Goal: Task Accomplishment & Management: Complete application form

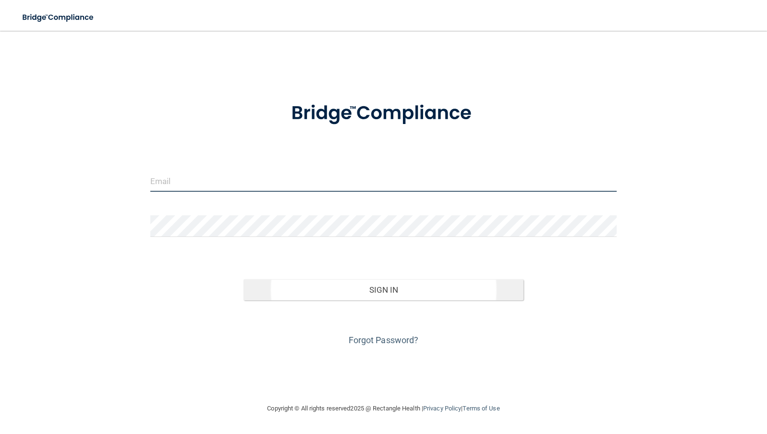
type input "[PERSON_NAME][EMAIL_ADDRESS][DOMAIN_NAME]"
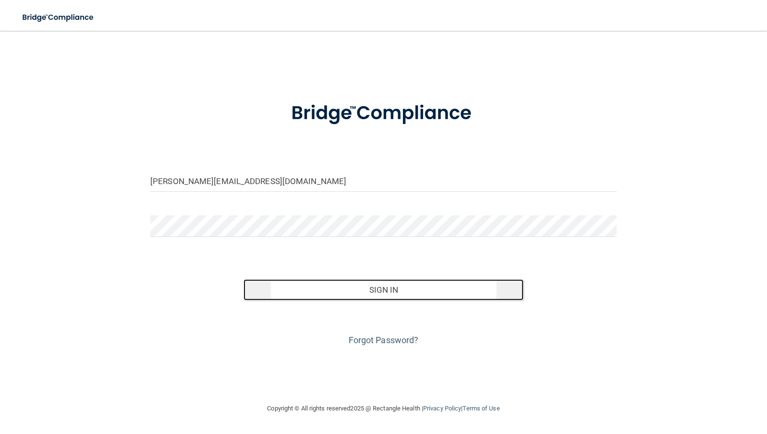
click at [374, 290] on button "Sign In" at bounding box center [384, 289] width 280 height 21
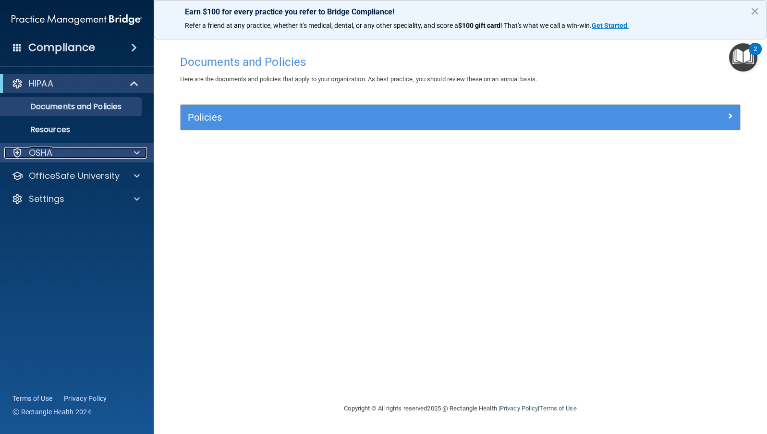
click at [63, 154] on div "OSHA" at bounding box center [63, 153] width 119 height 12
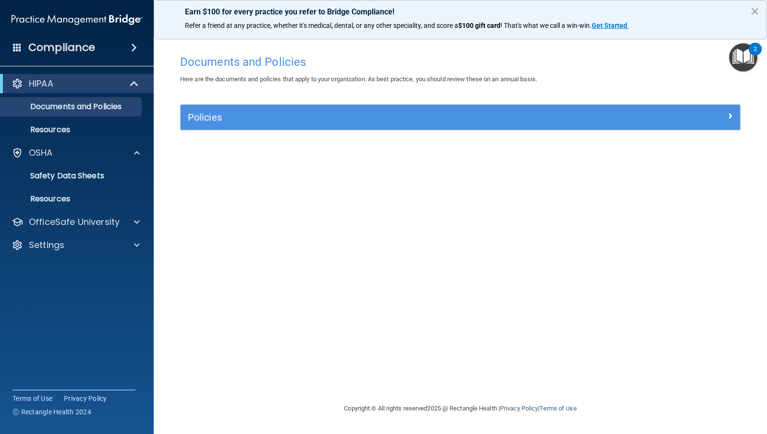
click at [754, 56] on div "2" at bounding box center [755, 55] width 3 height 12
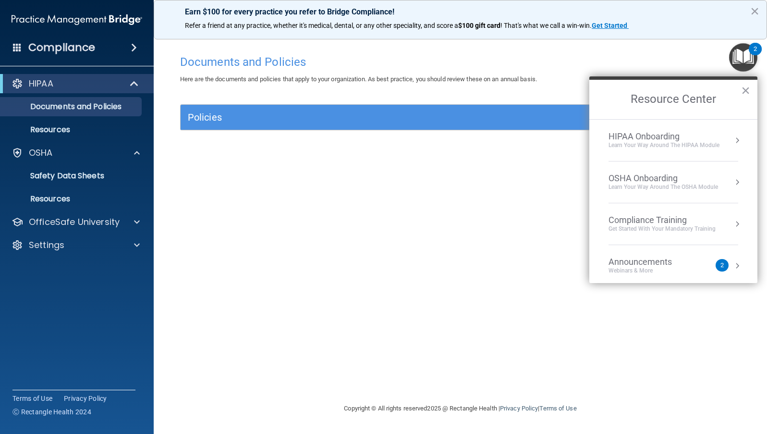
click at [708, 229] on div "Get Started with your mandatory training" at bounding box center [662, 229] width 107 height 8
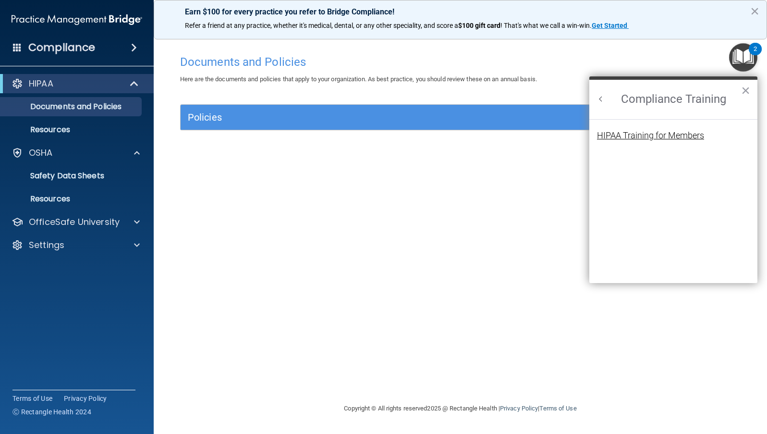
click at [676, 137] on div "HIPAA Training for Members" at bounding box center [650, 135] width 107 height 9
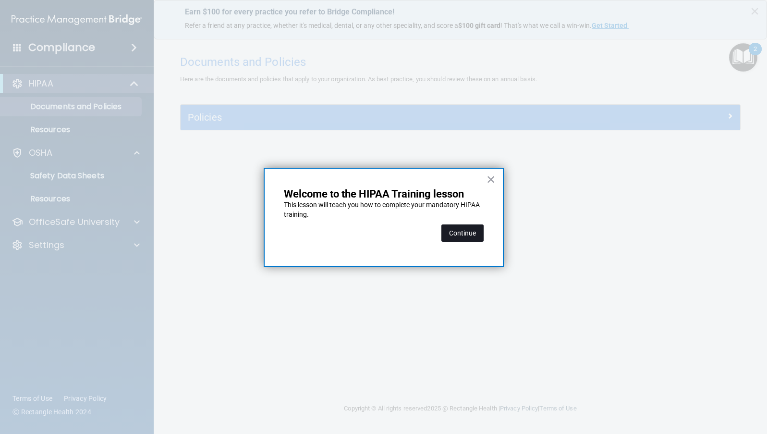
click at [463, 234] on button "Continue" at bounding box center [463, 232] width 42 height 17
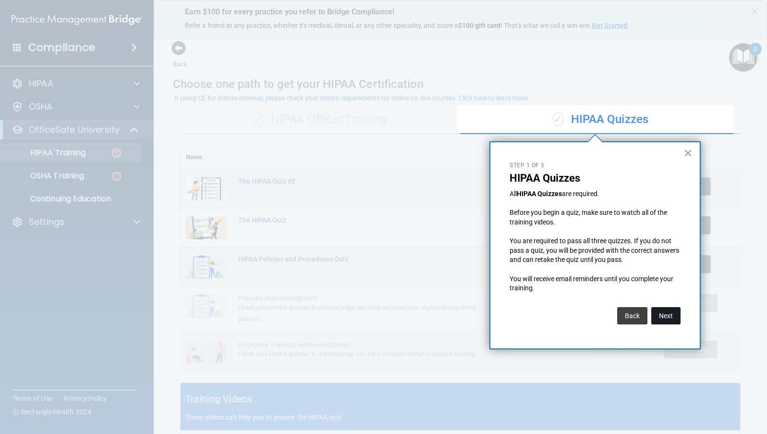
click at [668, 319] on button "Next" at bounding box center [666, 315] width 29 height 17
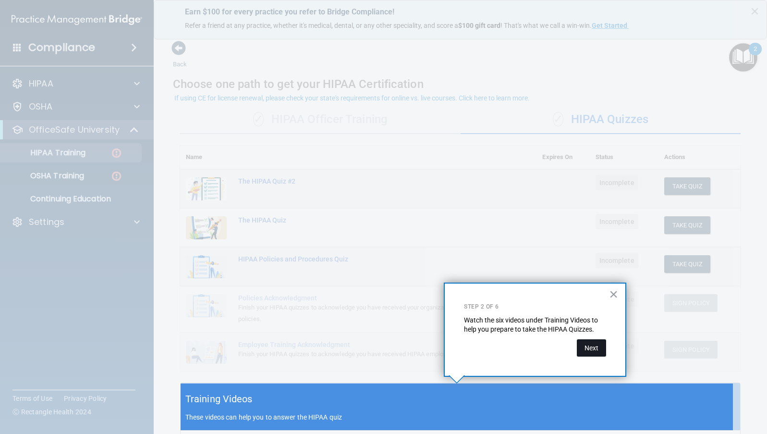
click at [592, 352] on button "Next" at bounding box center [591, 347] width 29 height 17
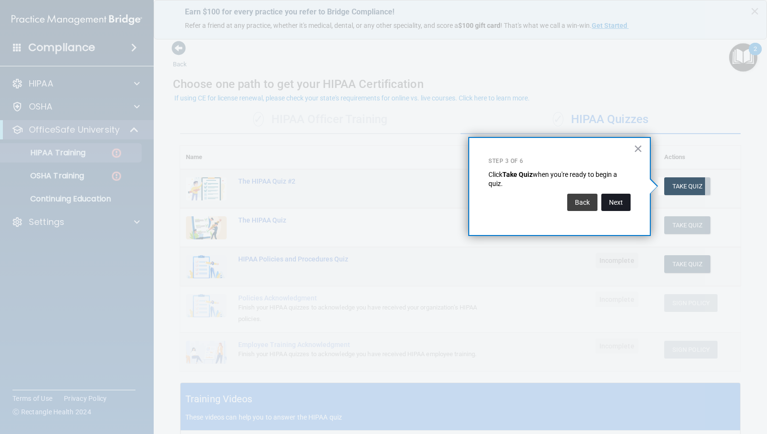
click at [617, 207] on button "Next" at bounding box center [616, 202] width 29 height 17
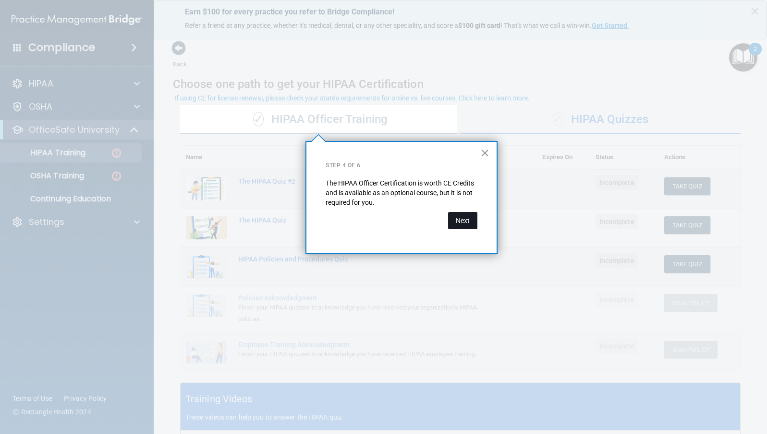
click at [465, 225] on button "Next" at bounding box center [462, 220] width 29 height 17
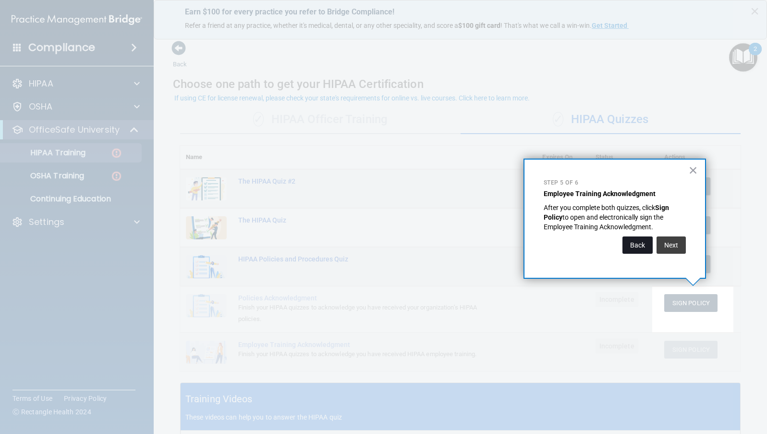
click at [641, 246] on button "Back" at bounding box center [638, 244] width 30 height 17
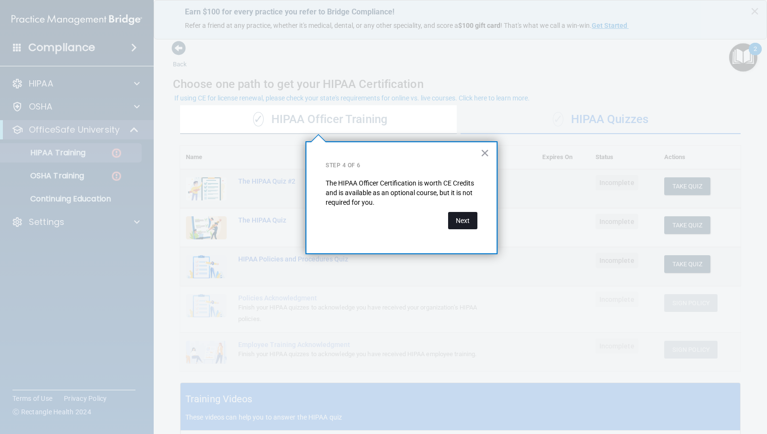
click at [465, 222] on button "Next" at bounding box center [462, 220] width 29 height 17
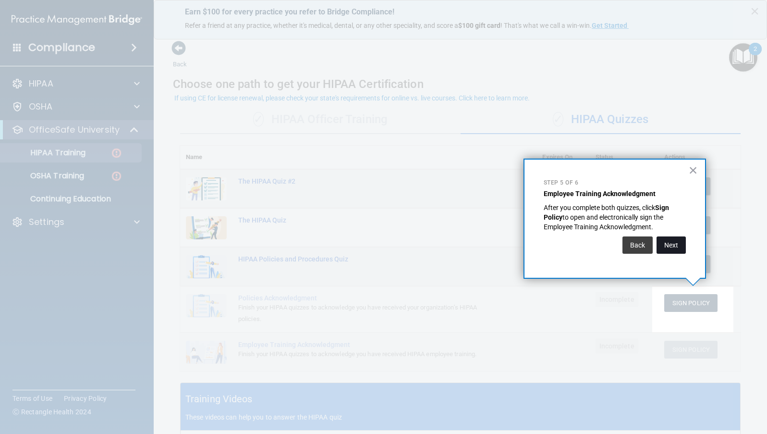
click at [678, 244] on button "Next" at bounding box center [671, 244] width 29 height 17
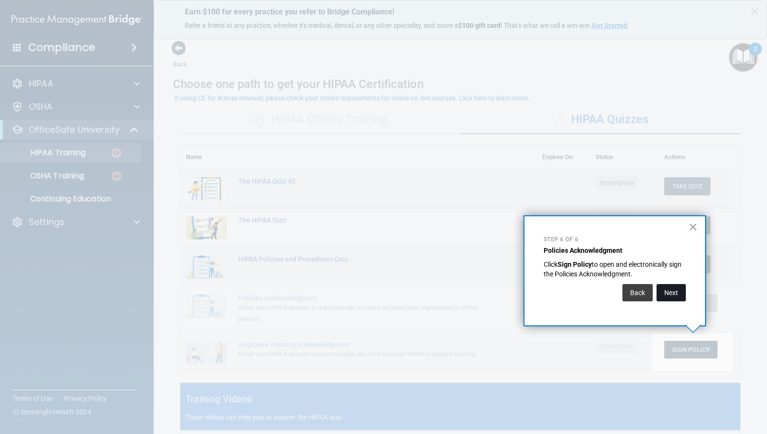
click at [683, 296] on button "Next" at bounding box center [671, 292] width 29 height 17
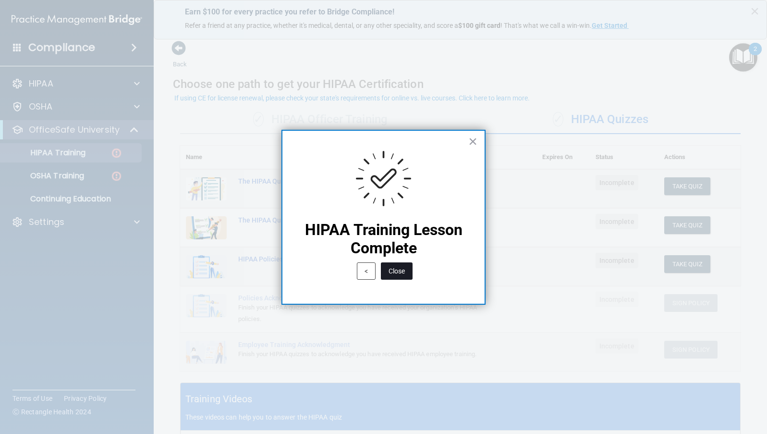
click at [401, 274] on button "Close" at bounding box center [397, 270] width 32 height 17
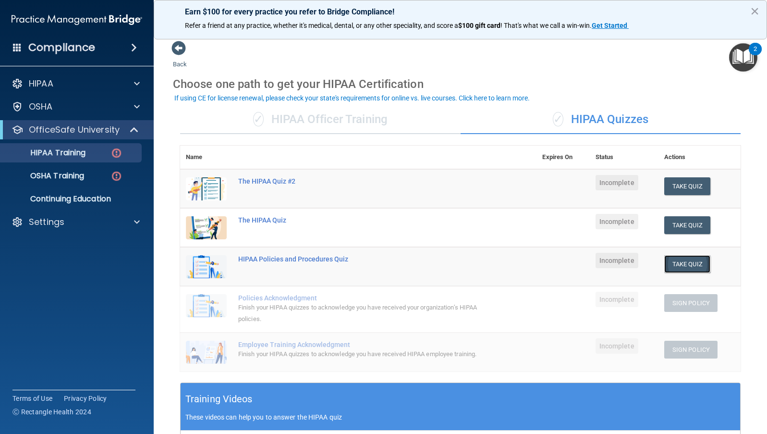
click at [687, 265] on button "Take Quiz" at bounding box center [687, 264] width 46 height 18
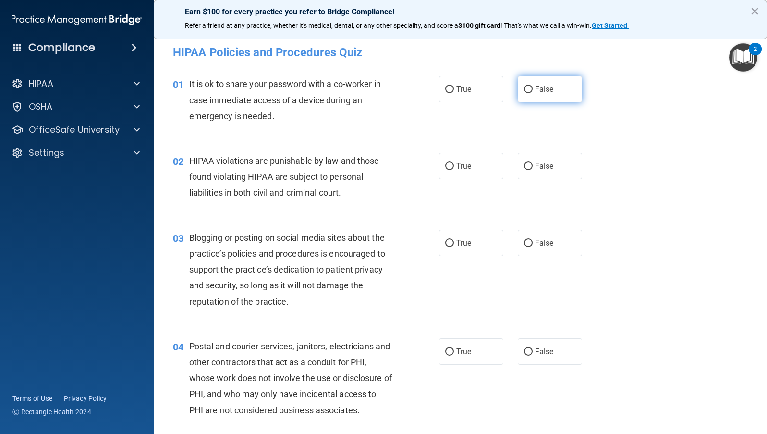
click at [524, 86] on input "False" at bounding box center [528, 89] width 9 height 7
radio input "true"
click at [448, 164] on input "True" at bounding box center [449, 166] width 9 height 7
radio input "true"
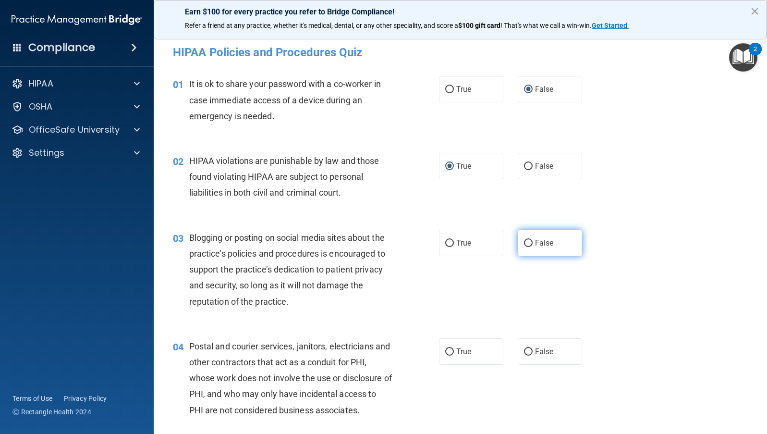
click at [524, 240] on input "False" at bounding box center [528, 243] width 9 height 7
radio input "true"
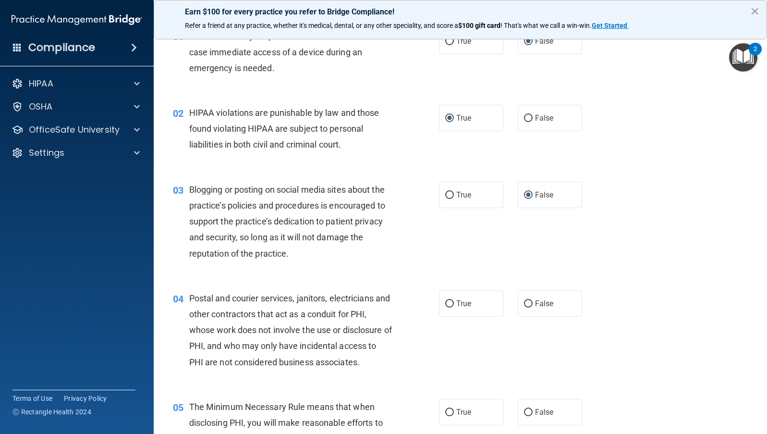
scroll to position [96, 0]
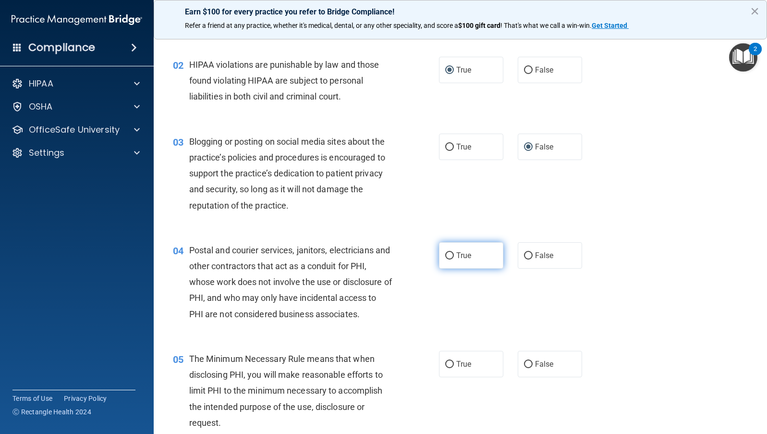
click at [448, 257] on input "True" at bounding box center [449, 255] width 9 height 7
radio input "true"
click at [447, 363] on input "True" at bounding box center [449, 364] width 9 height 7
radio input "true"
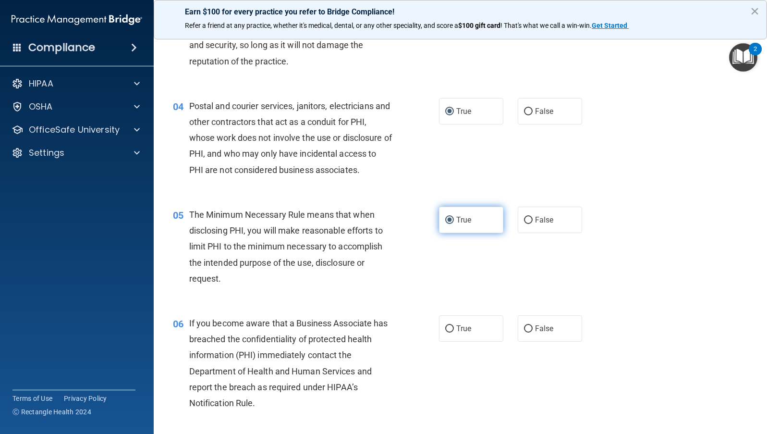
scroll to position [288, 0]
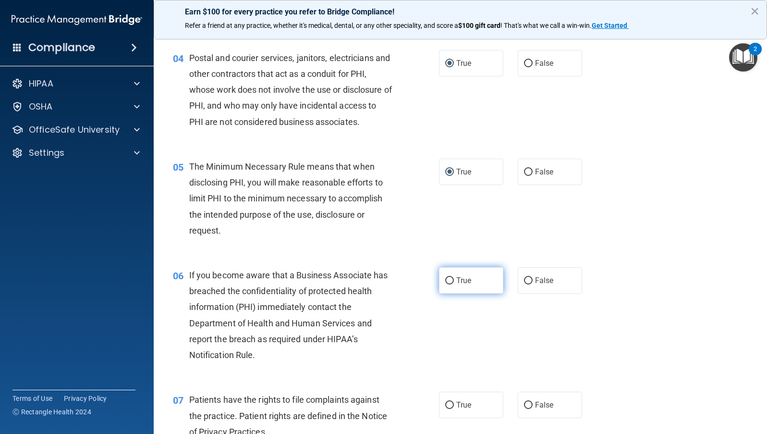
click at [446, 280] on input "True" at bounding box center [449, 280] width 9 height 7
radio input "true"
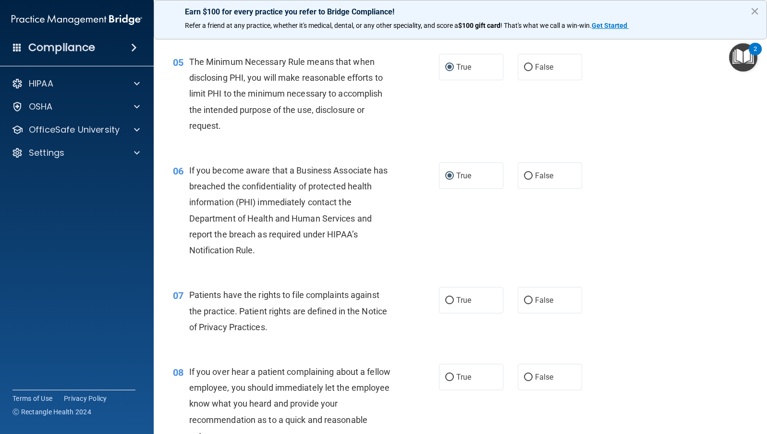
scroll to position [432, 0]
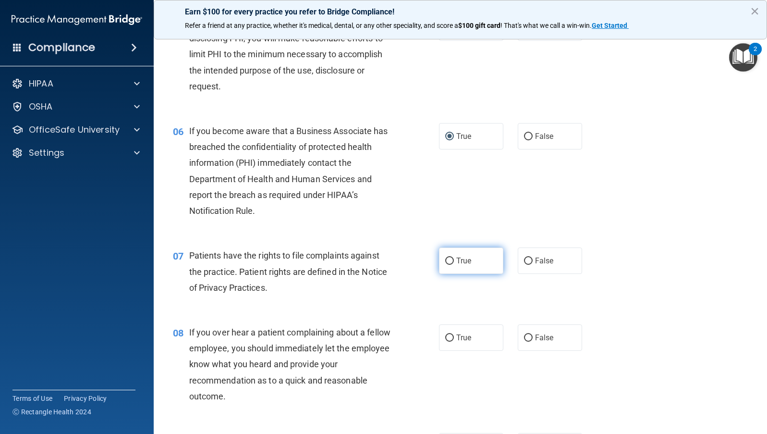
click at [446, 262] on input "True" at bounding box center [449, 261] width 9 height 7
radio input "true"
click at [524, 338] on input "False" at bounding box center [528, 337] width 9 height 7
radio input "true"
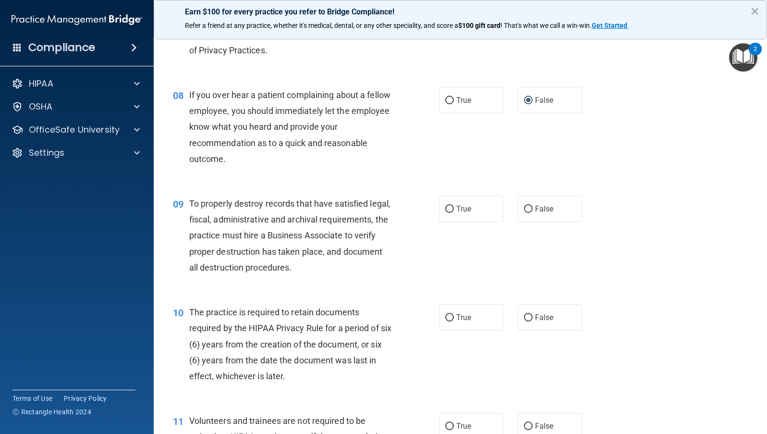
scroll to position [673, 0]
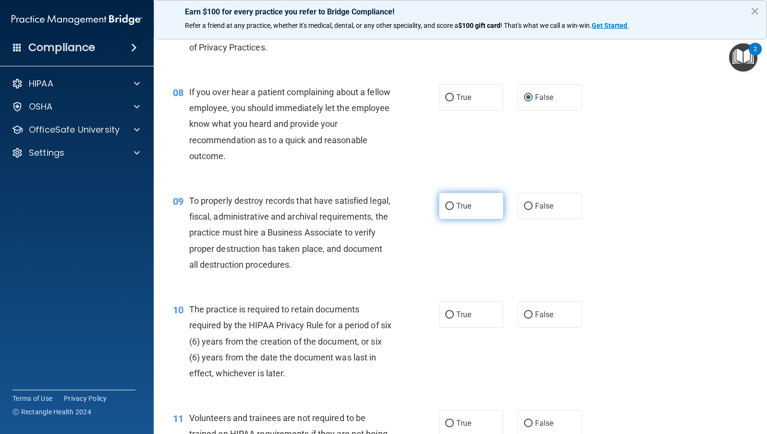
click at [445, 207] on input "True" at bounding box center [449, 206] width 9 height 7
radio input "true"
click at [446, 309] on label "True" at bounding box center [471, 314] width 64 height 26
click at [446, 311] on input "True" at bounding box center [449, 314] width 9 height 7
radio input "true"
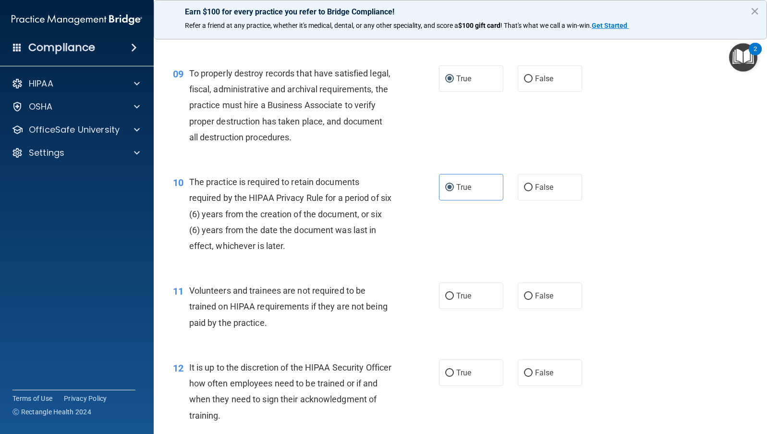
scroll to position [817, 0]
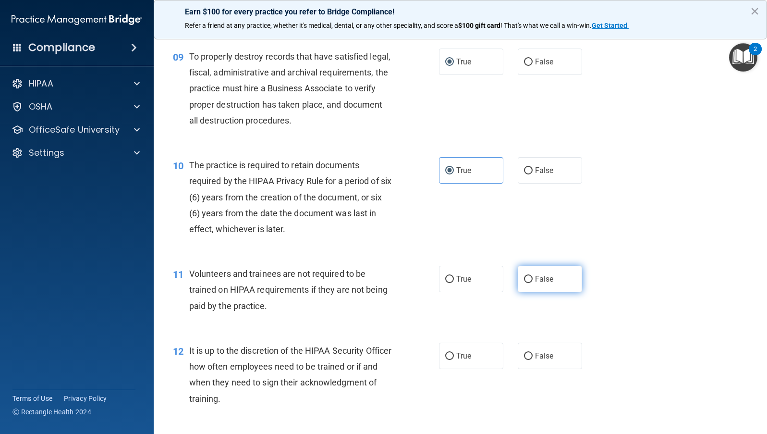
click at [524, 278] on input "False" at bounding box center [528, 279] width 9 height 7
radio input "true"
click at [447, 354] on input "True" at bounding box center [449, 356] width 9 height 7
radio input "true"
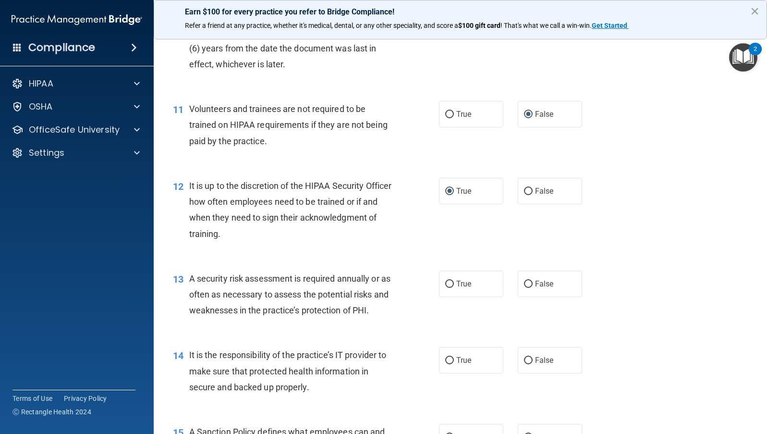
scroll to position [984, 0]
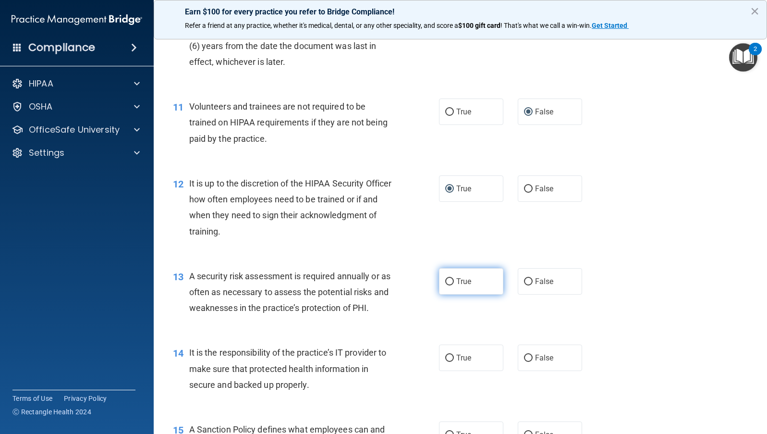
click at [445, 281] on input "True" at bounding box center [449, 281] width 9 height 7
radio input "true"
click at [444, 353] on label "True" at bounding box center [471, 357] width 64 height 26
click at [445, 355] on input "True" at bounding box center [449, 358] width 9 height 7
radio input "true"
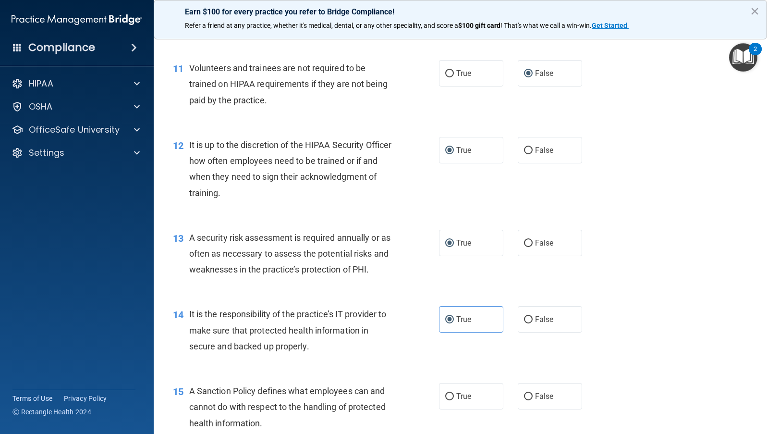
scroll to position [1080, 0]
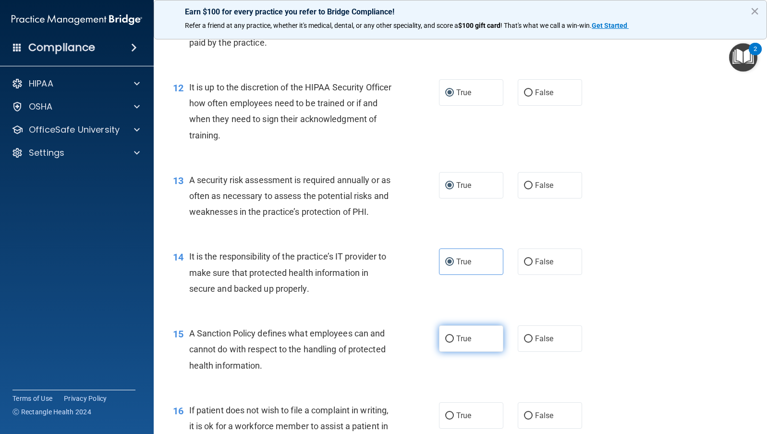
click at [445, 336] on input "True" at bounding box center [449, 338] width 9 height 7
radio input "true"
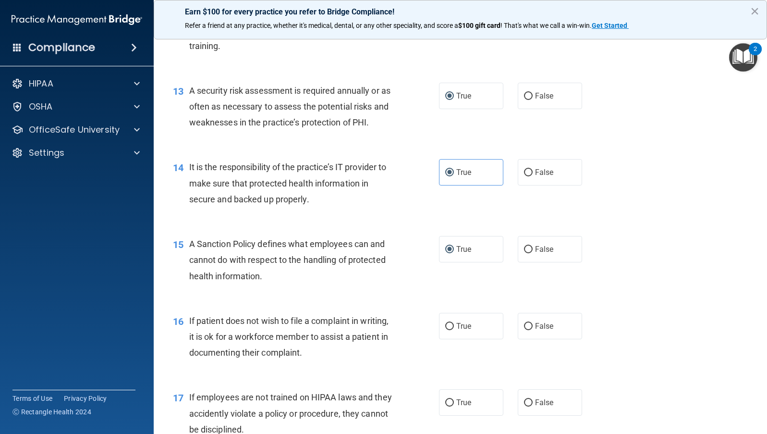
scroll to position [1176, 0]
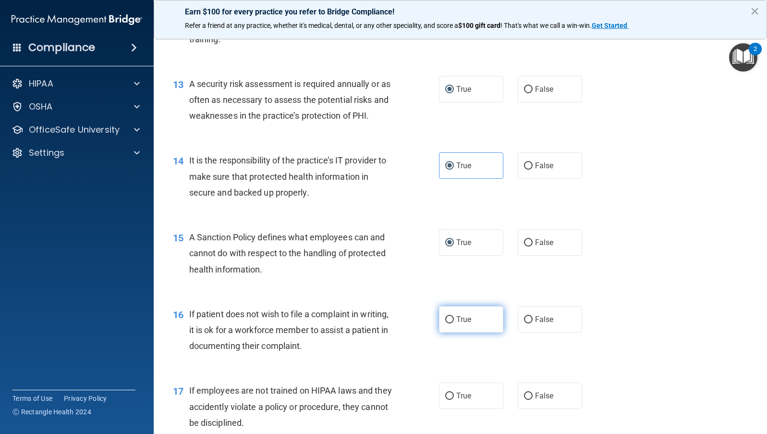
click at [446, 319] on input "True" at bounding box center [449, 319] width 9 height 7
radio input "true"
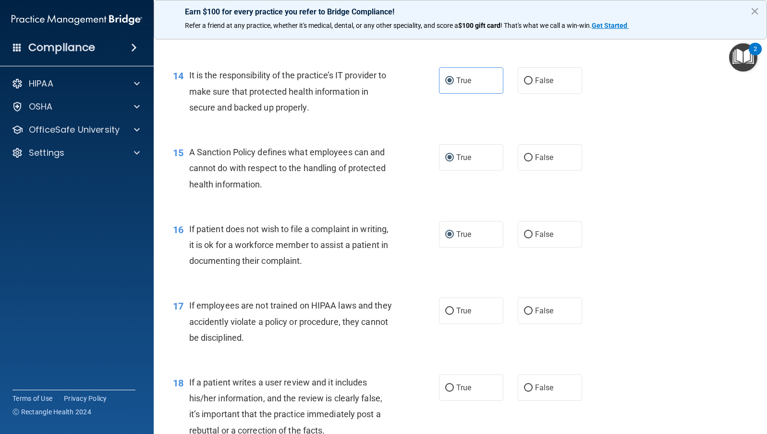
scroll to position [1272, 0]
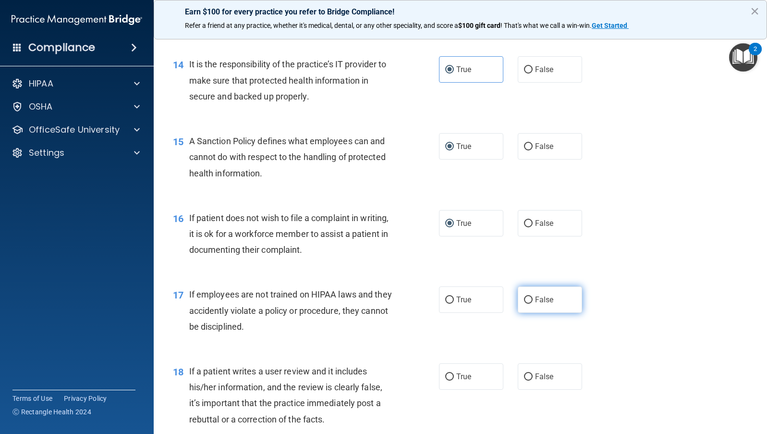
click at [525, 296] on input "False" at bounding box center [528, 299] width 9 height 7
radio input "true"
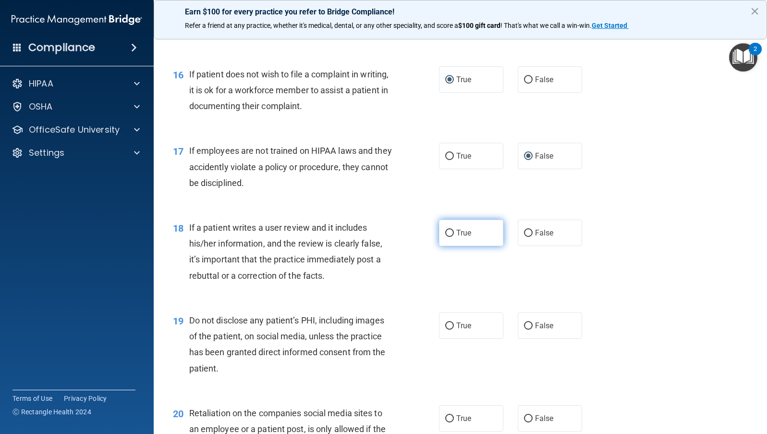
scroll to position [1416, 0]
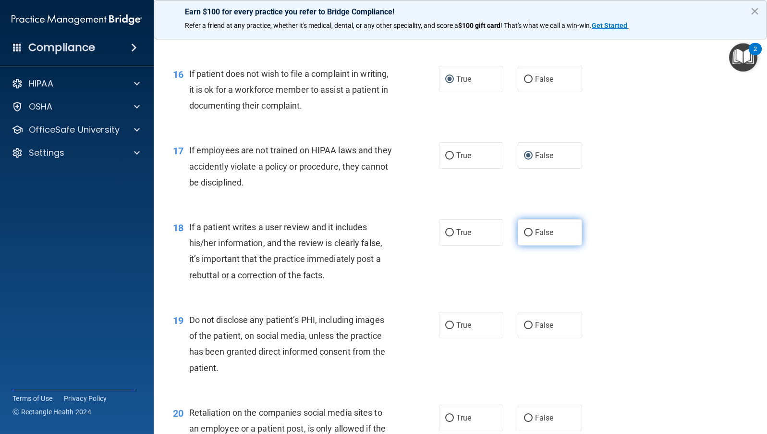
click at [527, 233] on input "False" at bounding box center [528, 232] width 9 height 7
radio input "true"
click at [445, 324] on input "True" at bounding box center [449, 325] width 9 height 7
radio input "true"
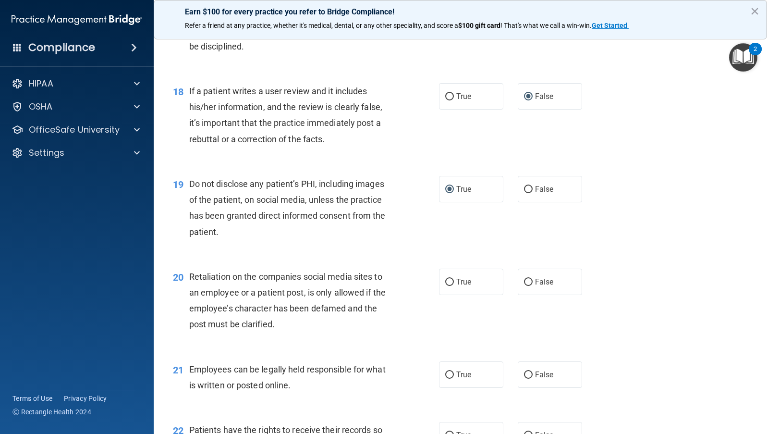
scroll to position [1561, 0]
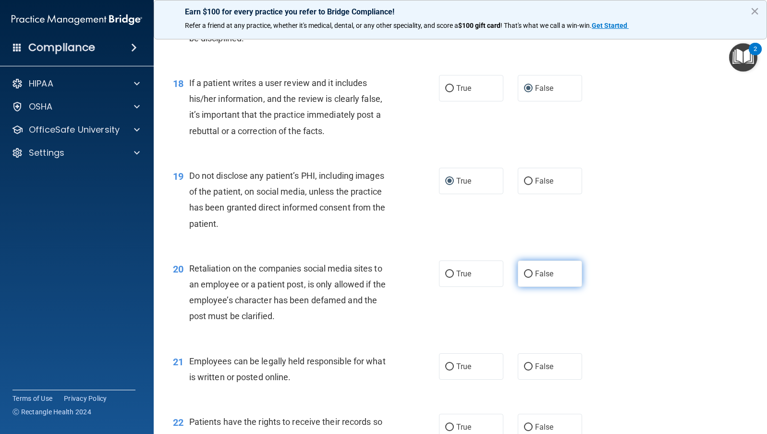
click at [526, 273] on input "False" at bounding box center [528, 273] width 9 height 7
radio input "true"
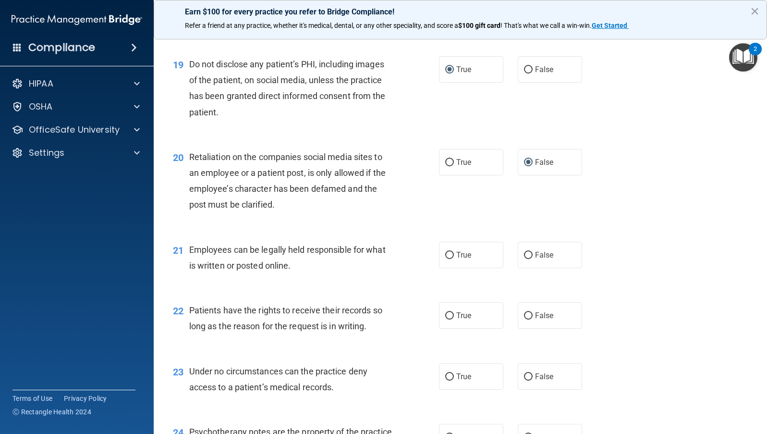
scroll to position [1705, 0]
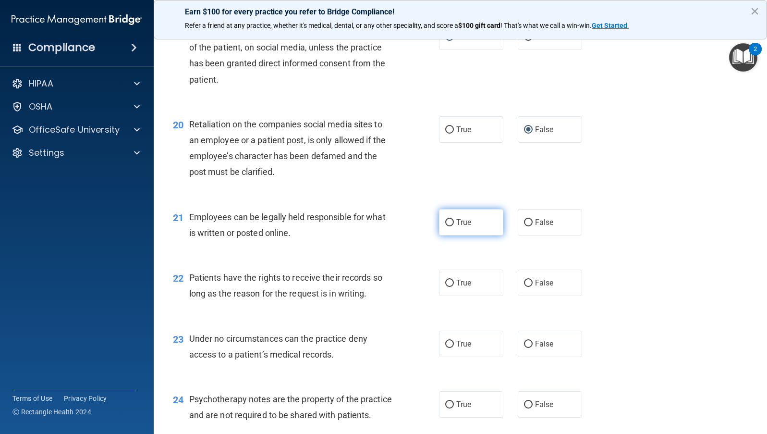
click at [447, 219] on input "True" at bounding box center [449, 222] width 9 height 7
radio input "true"
click at [447, 284] on input "True" at bounding box center [449, 283] width 9 height 7
radio input "true"
click at [445, 344] on input "True" at bounding box center [449, 344] width 9 height 7
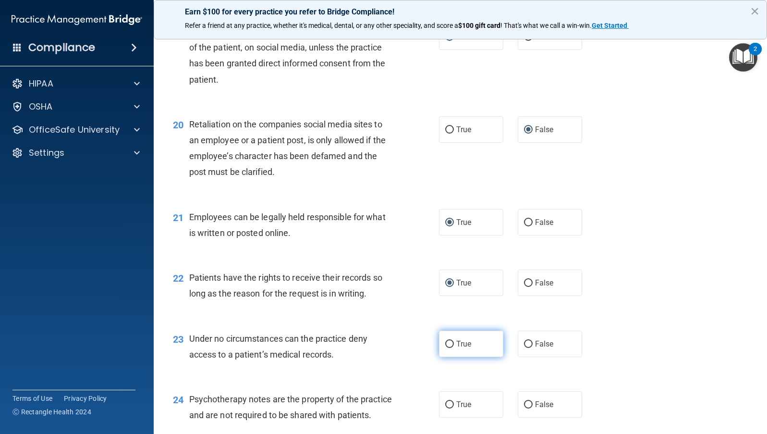
radio input "true"
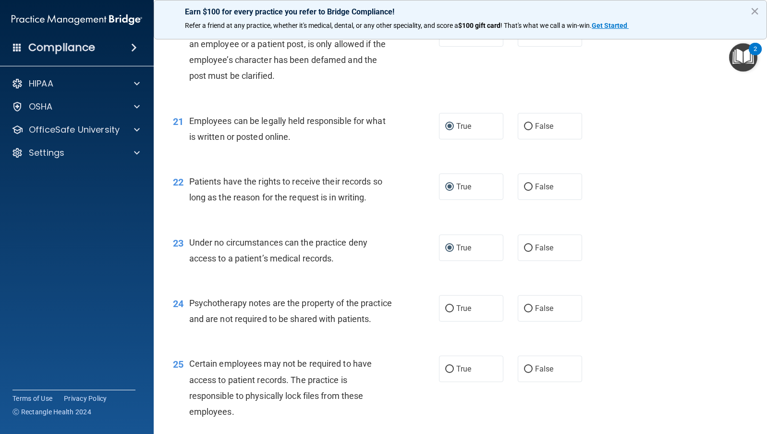
scroll to position [1849, 0]
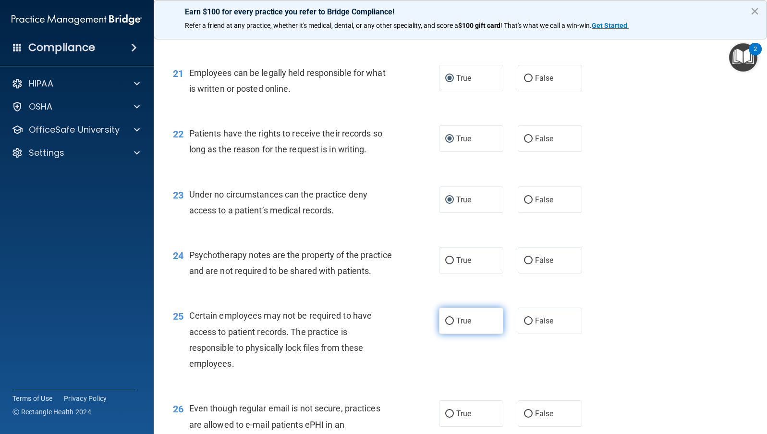
click at [447, 325] on input "True" at bounding box center [449, 321] width 9 height 7
radio input "true"
click at [446, 258] on input "True" at bounding box center [449, 260] width 9 height 7
radio input "true"
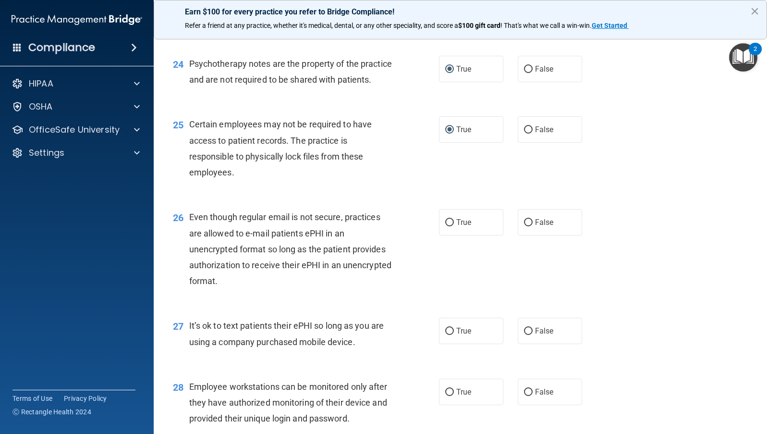
scroll to position [2041, 0]
click at [446, 225] on input "True" at bounding box center [449, 221] width 9 height 7
radio input "true"
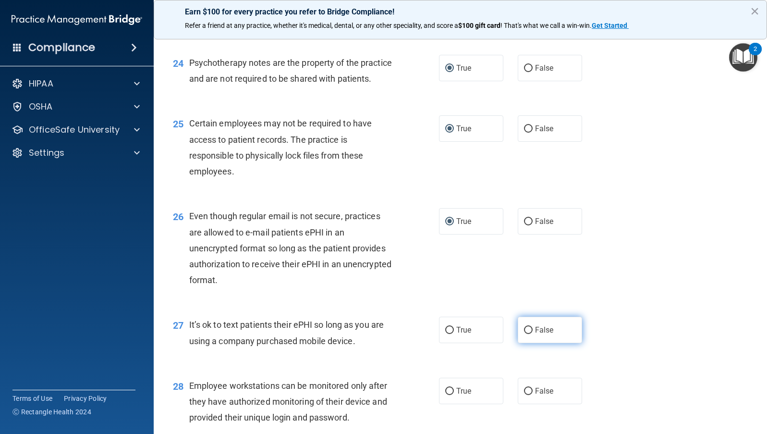
click at [526, 334] on input "False" at bounding box center [528, 330] width 9 height 7
radio input "true"
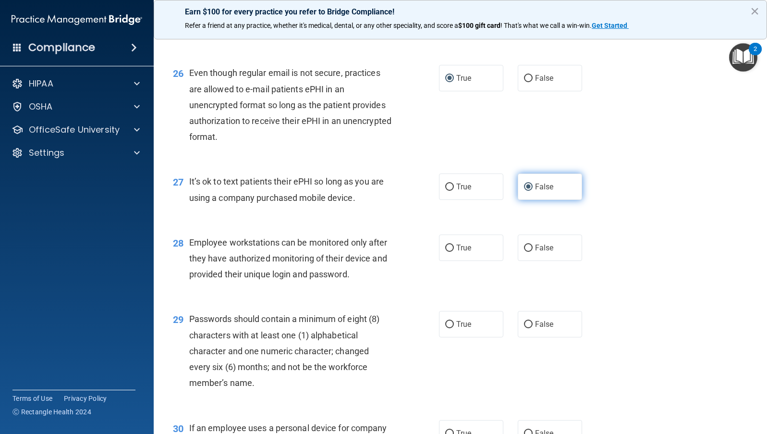
scroll to position [2185, 0]
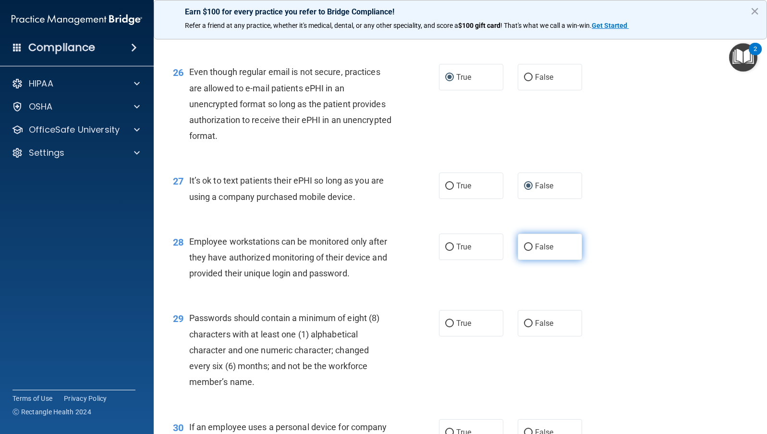
click at [525, 251] on input "False" at bounding box center [528, 247] width 9 height 7
radio input "true"
click at [525, 327] on input "False" at bounding box center [528, 323] width 9 height 7
radio input "true"
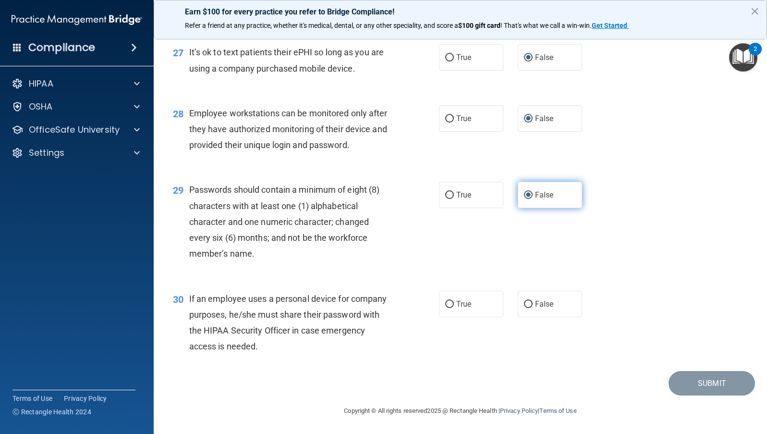
scroll to position [2329, 0]
click at [525, 303] on input "False" at bounding box center [528, 304] width 9 height 7
radio input "true"
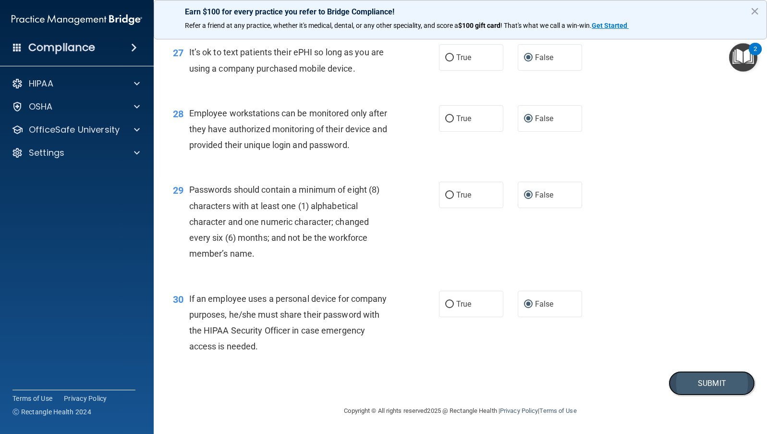
click at [714, 381] on button "Submit" at bounding box center [712, 383] width 86 height 25
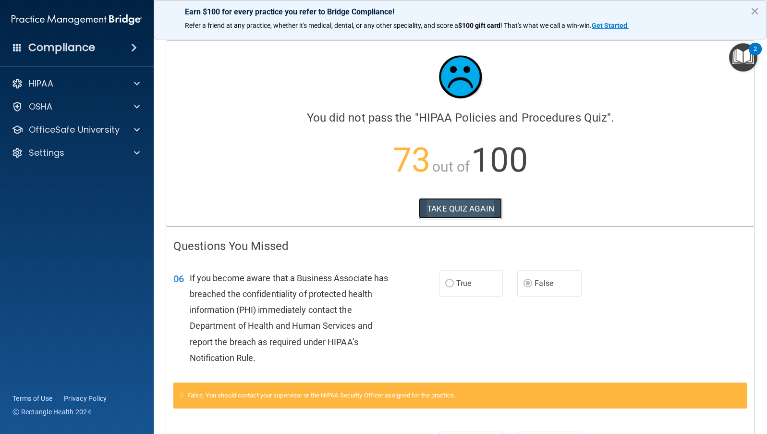
click at [458, 212] on button "TAKE QUIZ AGAIN" at bounding box center [460, 208] width 83 height 21
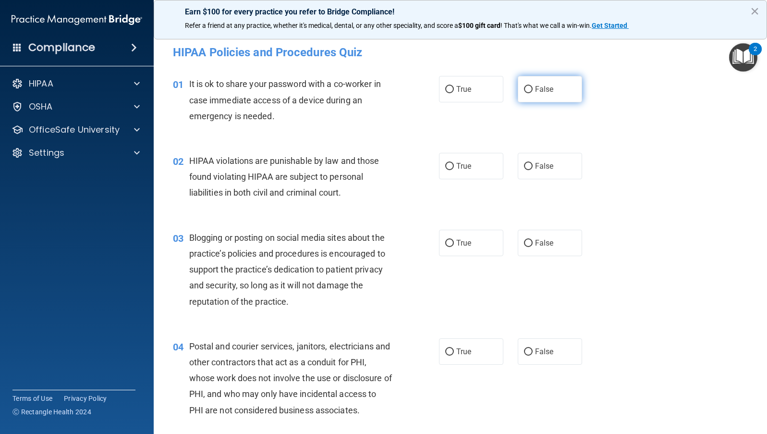
click at [525, 89] on input "False" at bounding box center [528, 89] width 9 height 7
radio input "true"
click at [445, 164] on input "True" at bounding box center [449, 166] width 9 height 7
radio input "true"
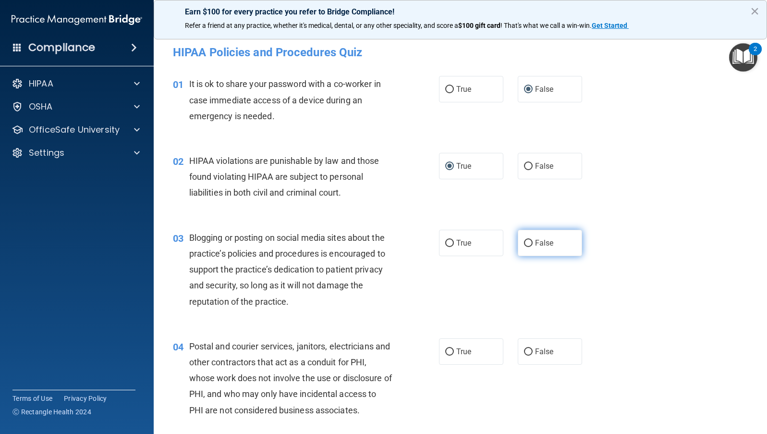
click at [524, 244] on input "False" at bounding box center [528, 243] width 9 height 7
radio input "true"
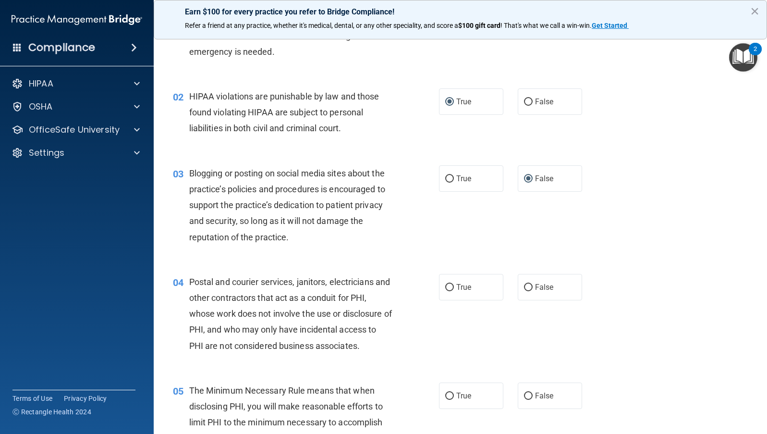
scroll to position [96, 0]
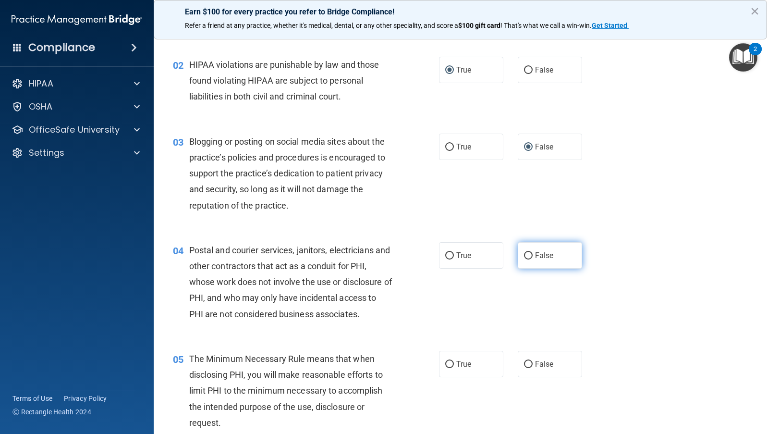
click at [524, 256] on input "False" at bounding box center [528, 255] width 9 height 7
radio input "true"
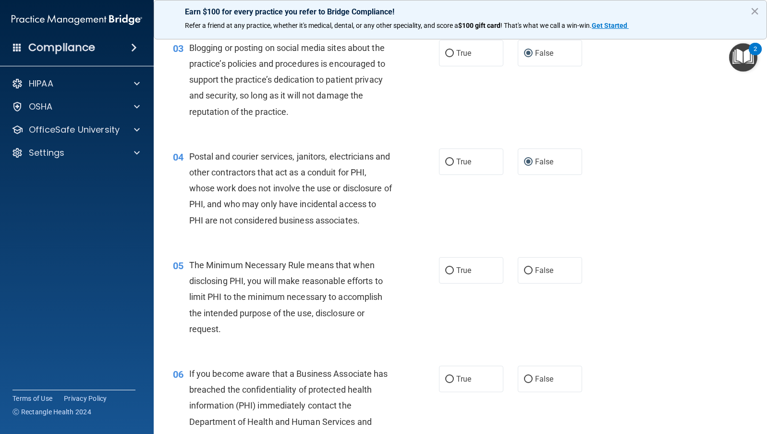
scroll to position [192, 0]
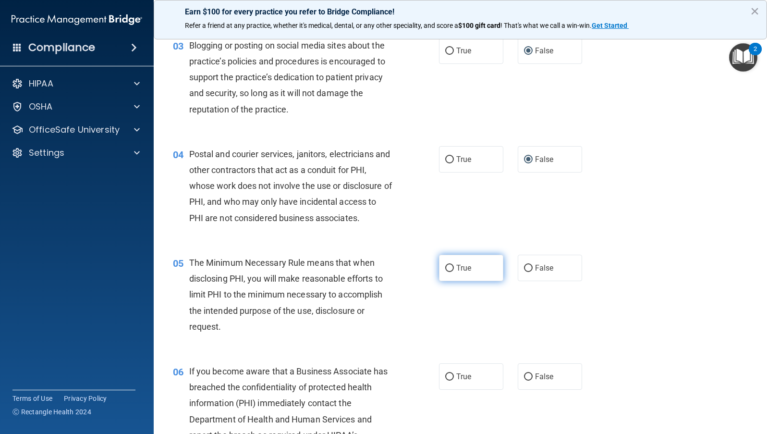
click at [447, 267] on input "True" at bounding box center [449, 268] width 9 height 7
radio input "true"
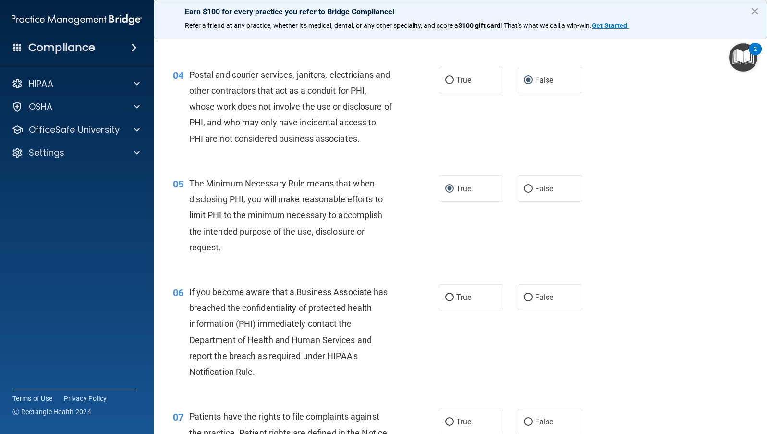
scroll to position [288, 0]
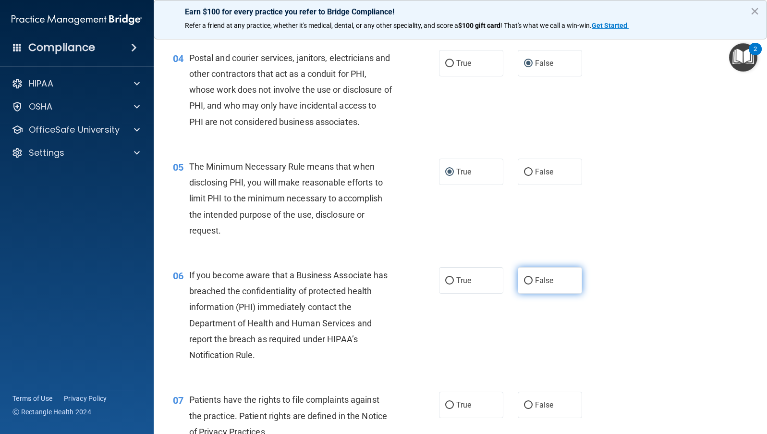
click at [524, 278] on input "False" at bounding box center [528, 280] width 9 height 7
radio input "true"
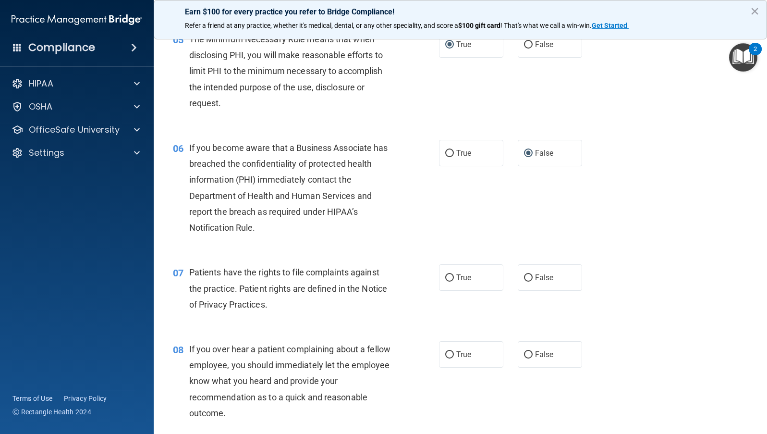
scroll to position [432, 0]
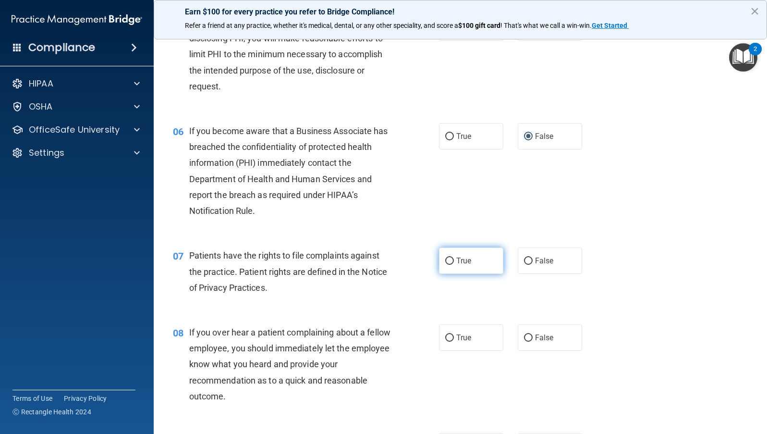
click at [446, 258] on input "True" at bounding box center [449, 261] width 9 height 7
radio input "true"
click at [526, 335] on input "False" at bounding box center [528, 337] width 9 height 7
radio input "true"
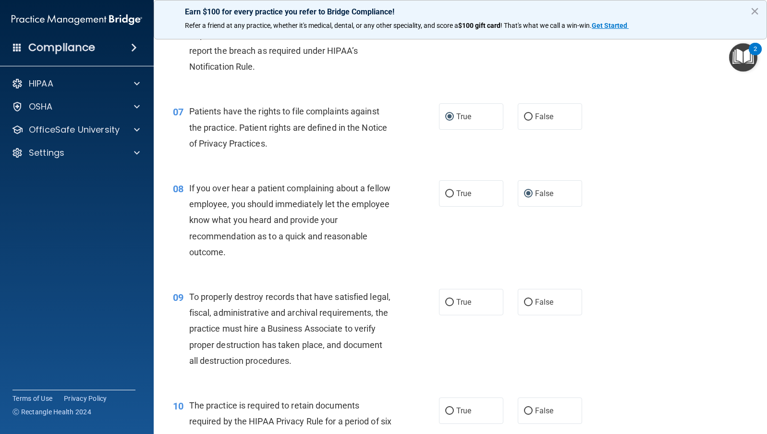
scroll to position [625, 0]
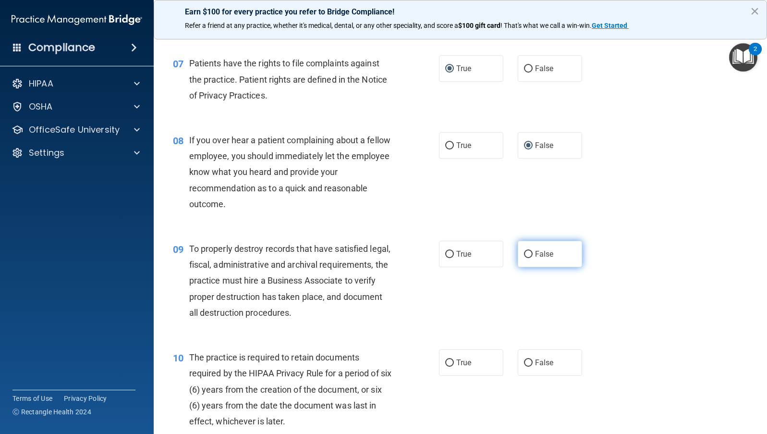
click at [526, 253] on input "False" at bounding box center [528, 254] width 9 height 7
radio input "true"
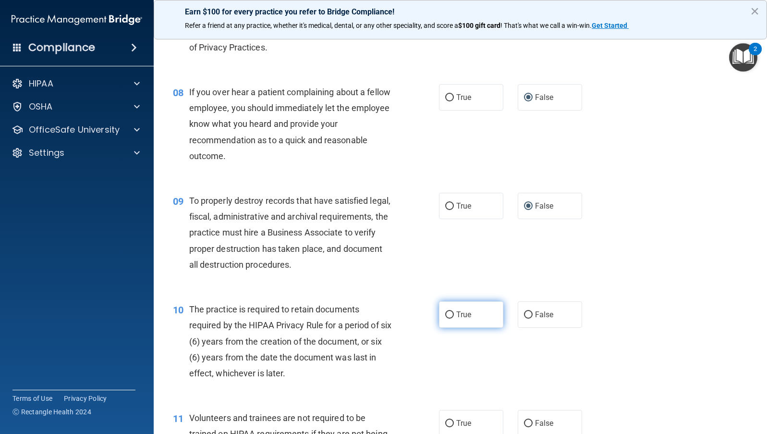
click at [445, 316] on input "True" at bounding box center [449, 314] width 9 height 7
radio input "true"
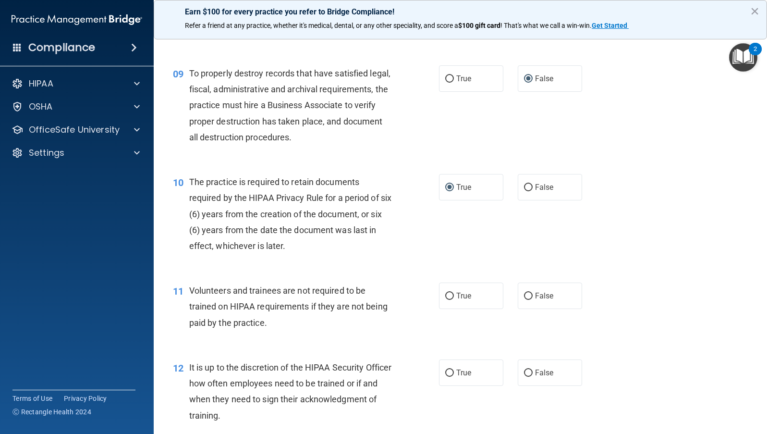
scroll to position [817, 0]
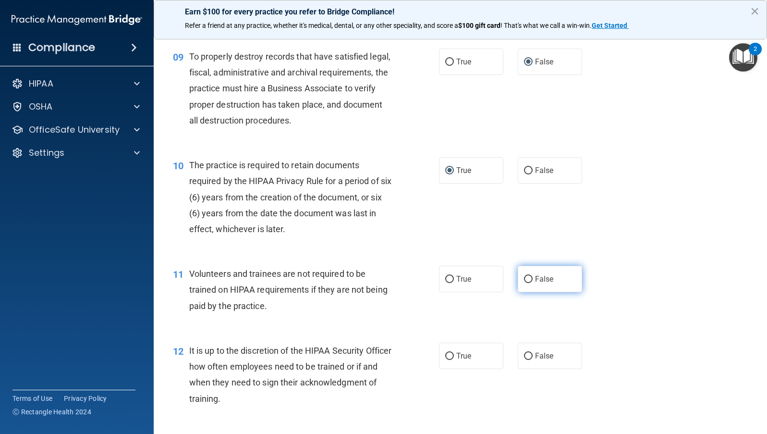
click at [524, 276] on input "False" at bounding box center [528, 279] width 9 height 7
radio input "true"
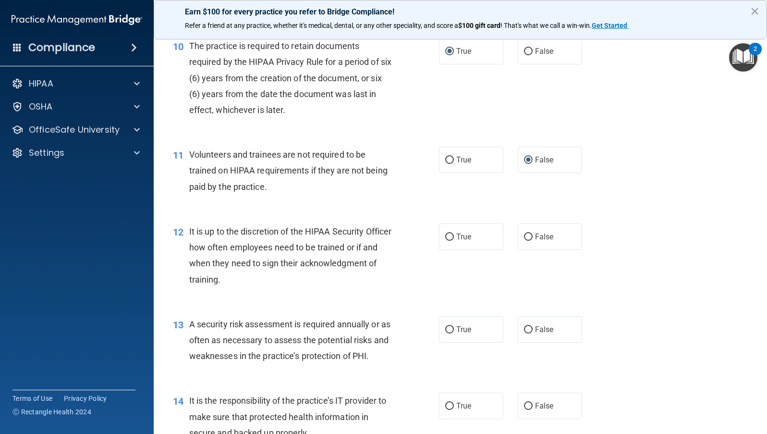
scroll to position [961, 0]
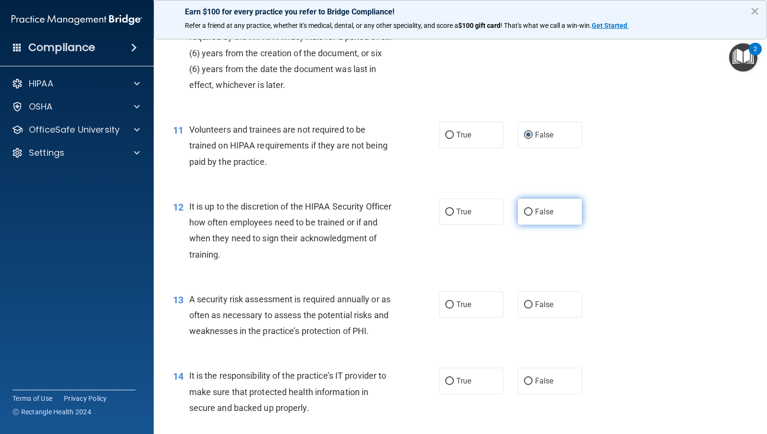
click at [525, 210] on input "False" at bounding box center [528, 212] width 9 height 7
radio input "true"
click at [445, 304] on input "True" at bounding box center [449, 304] width 9 height 7
radio input "true"
click at [525, 380] on input "False" at bounding box center [528, 381] width 9 height 7
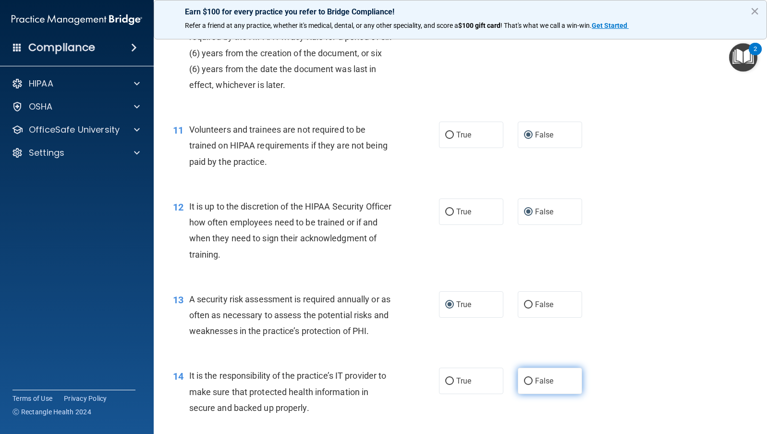
radio input "true"
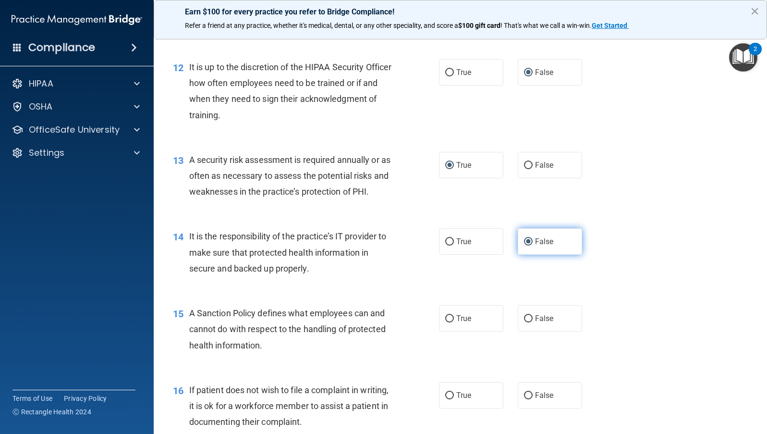
scroll to position [1153, 0]
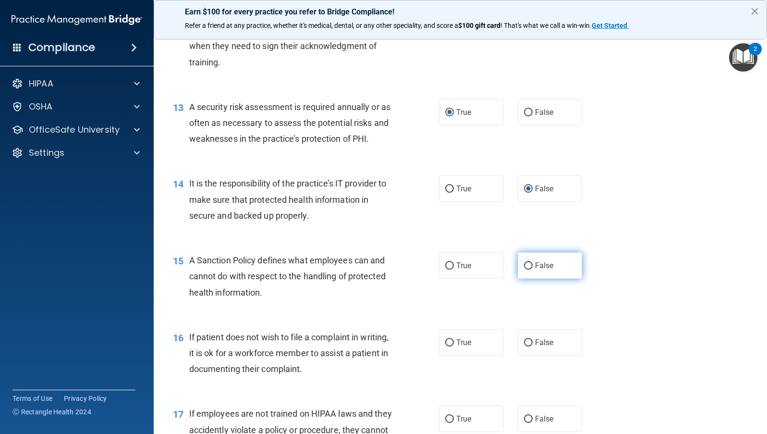
click at [525, 264] on input "False" at bounding box center [528, 265] width 9 height 7
radio input "true"
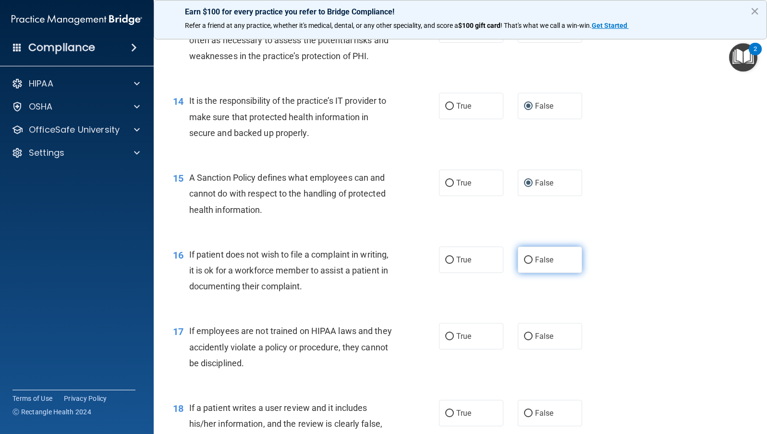
scroll to position [1249, 0]
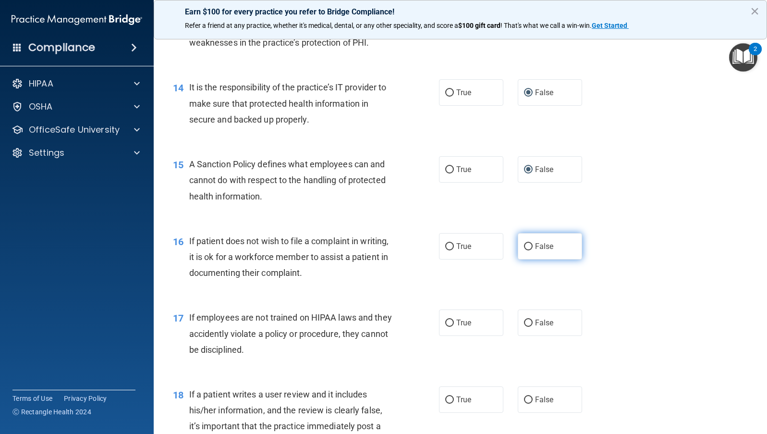
click at [524, 245] on input "False" at bounding box center [528, 246] width 9 height 7
radio input "true"
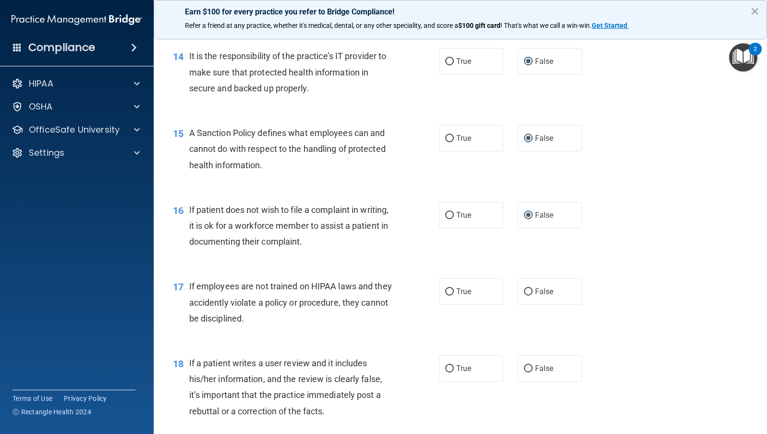
scroll to position [1297, 0]
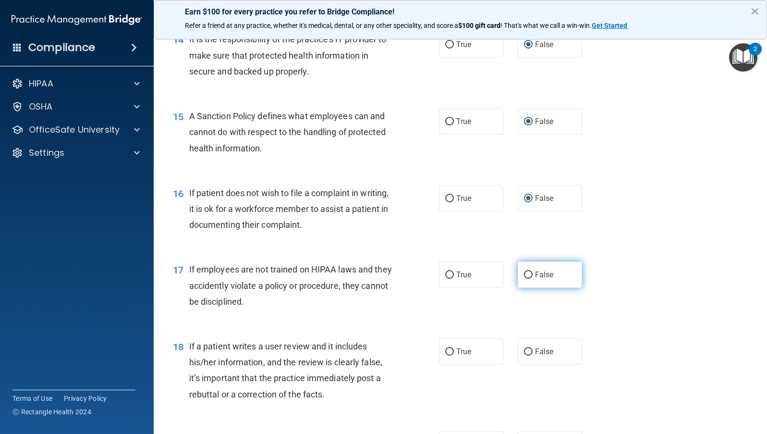
click at [526, 275] on input "False" at bounding box center [528, 274] width 9 height 7
radio input "true"
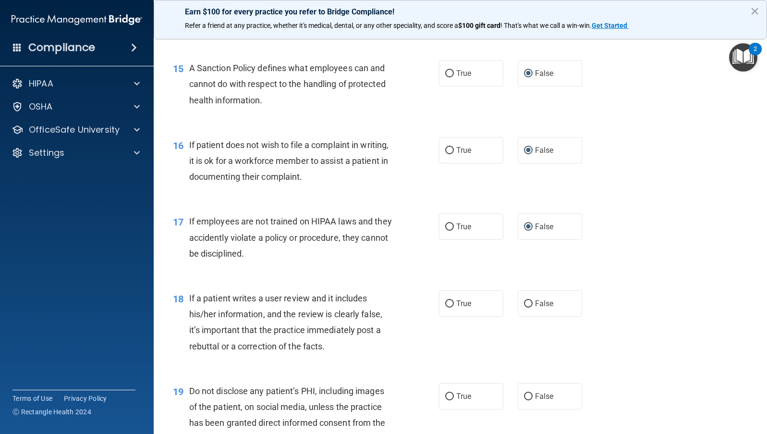
scroll to position [1393, 0]
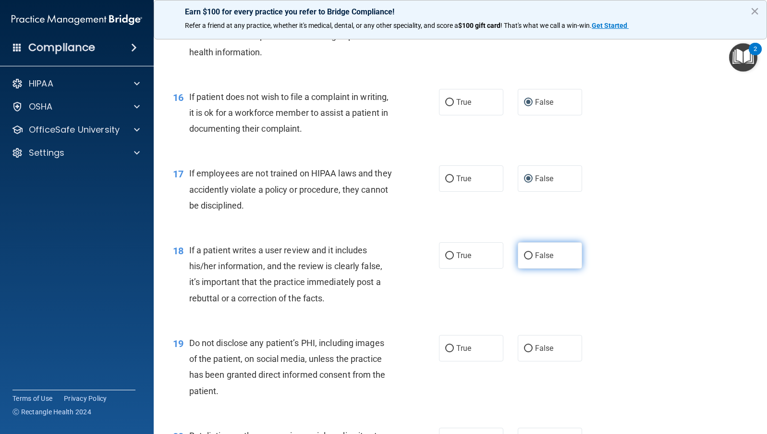
click at [524, 256] on input "False" at bounding box center [528, 255] width 9 height 7
radio input "true"
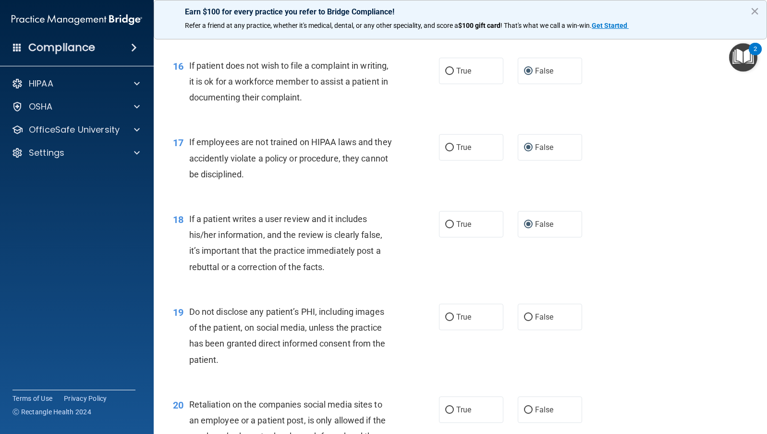
scroll to position [1441, 0]
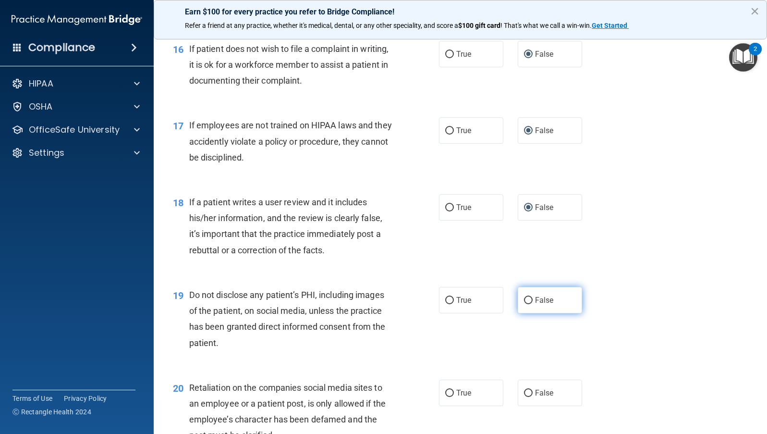
click at [524, 300] on input "False" at bounding box center [528, 300] width 9 height 7
radio input "true"
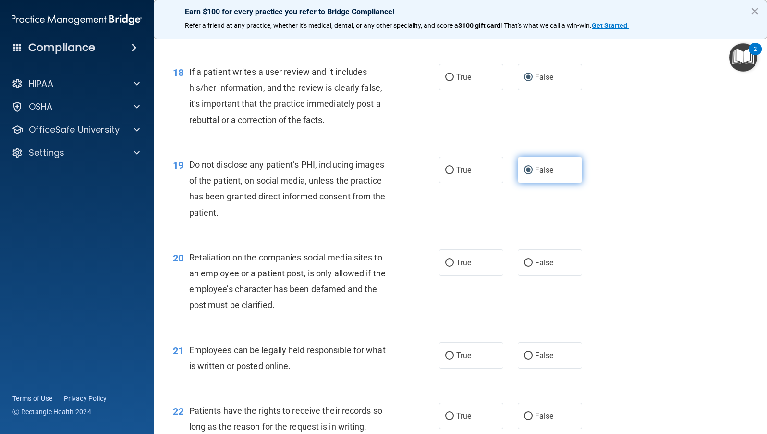
scroll to position [1586, 0]
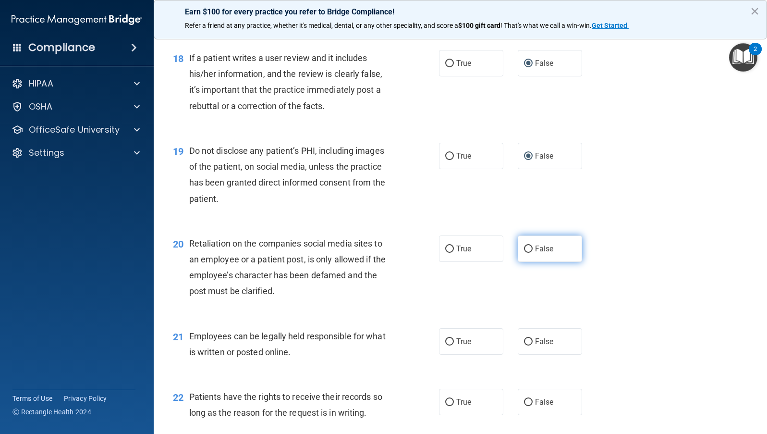
click at [525, 248] on input "False" at bounding box center [528, 249] width 9 height 7
radio input "true"
click at [446, 343] on input "True" at bounding box center [449, 341] width 9 height 7
radio input "true"
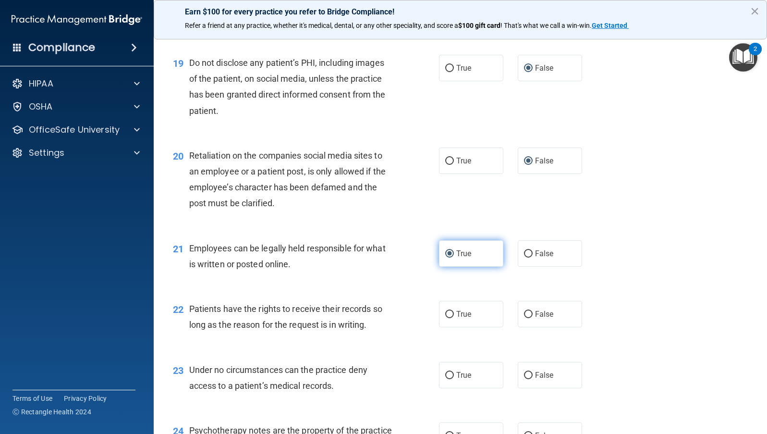
scroll to position [1682, 0]
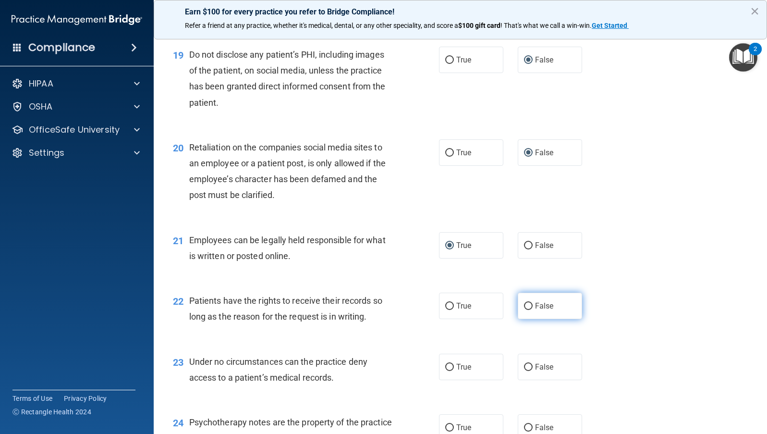
click at [524, 304] on input "False" at bounding box center [528, 306] width 9 height 7
radio input "true"
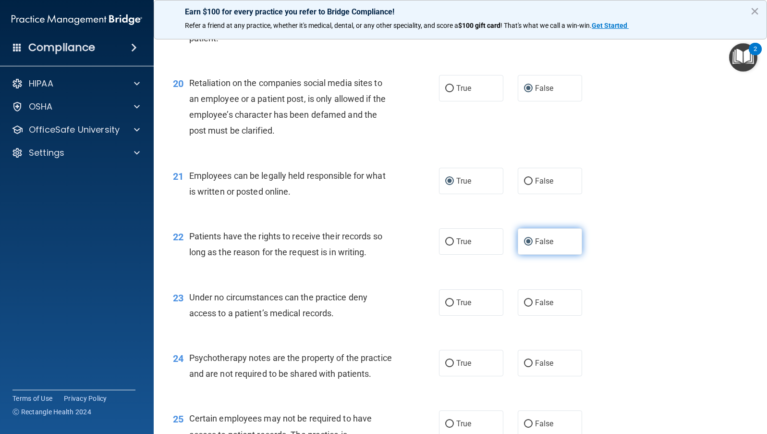
scroll to position [1778, 0]
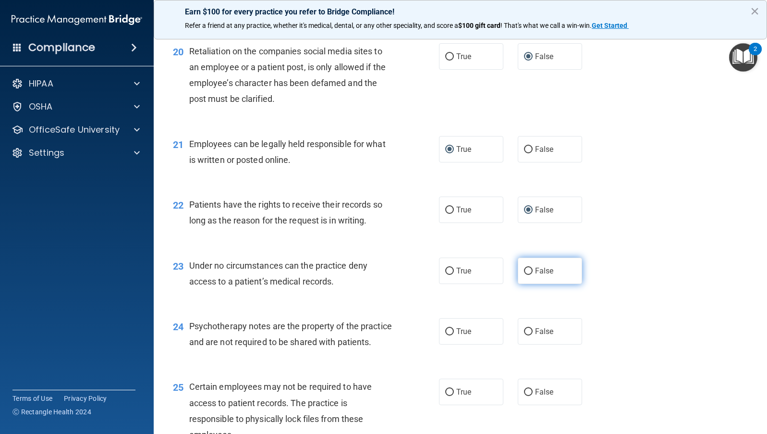
click at [526, 270] on input "False" at bounding box center [528, 271] width 9 height 7
radio input "true"
click at [447, 331] on input "True" at bounding box center [449, 331] width 9 height 7
radio input "true"
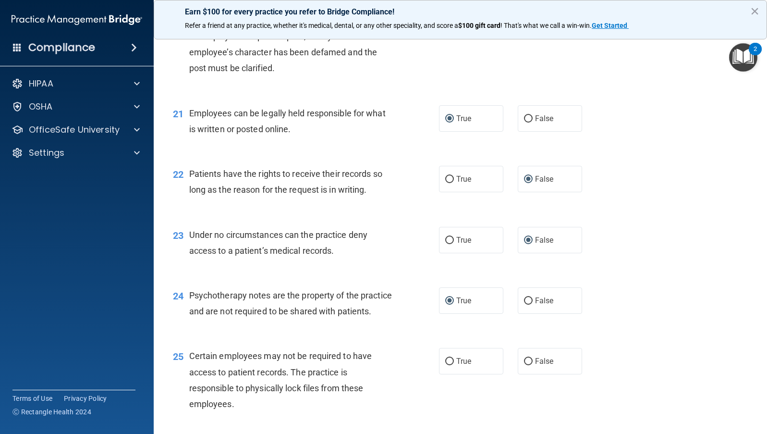
scroll to position [1826, 0]
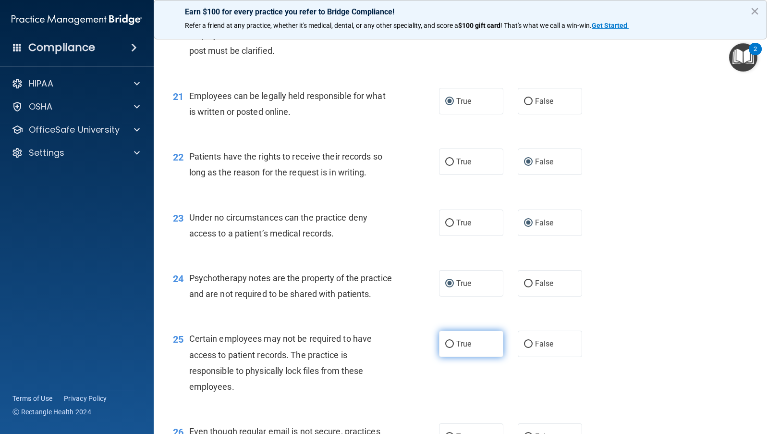
click at [446, 348] on input "True" at bounding box center [449, 344] width 9 height 7
radio input "true"
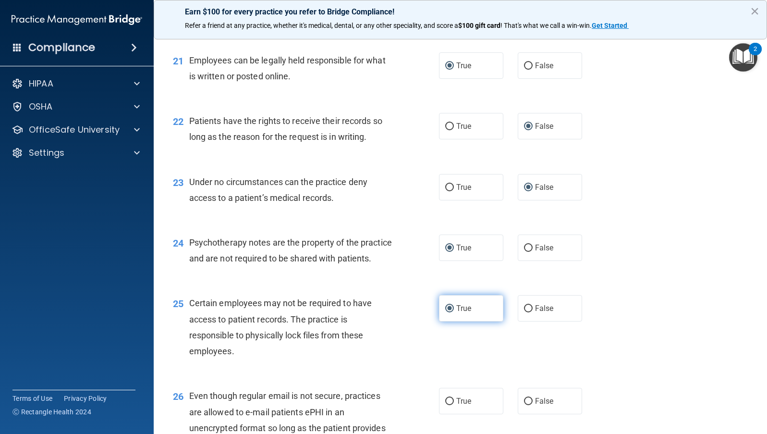
scroll to position [1970, 0]
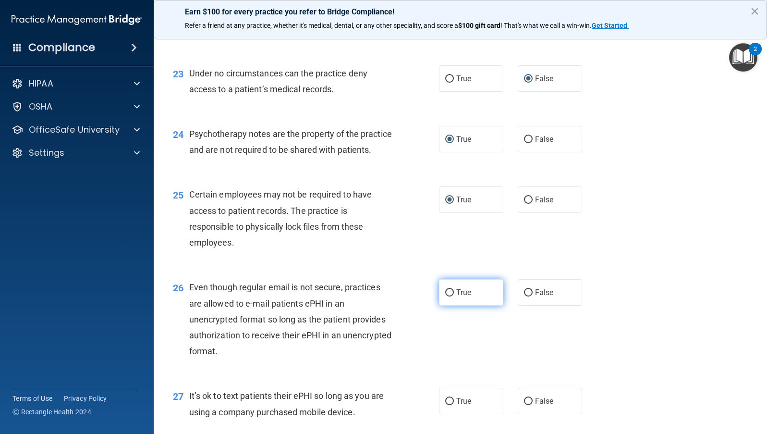
click at [445, 296] on input "True" at bounding box center [449, 292] width 9 height 7
radio input "true"
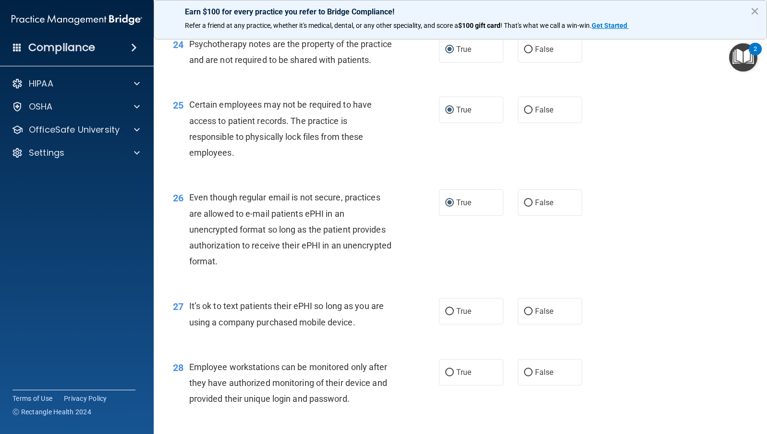
scroll to position [2066, 0]
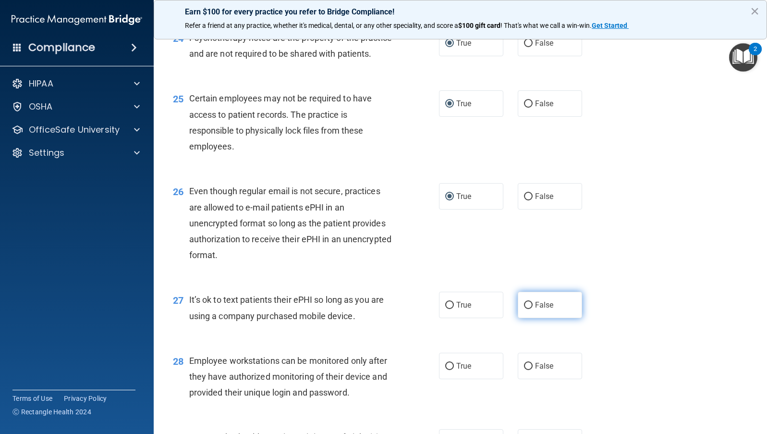
click at [526, 309] on input "False" at bounding box center [528, 305] width 9 height 7
radio input "true"
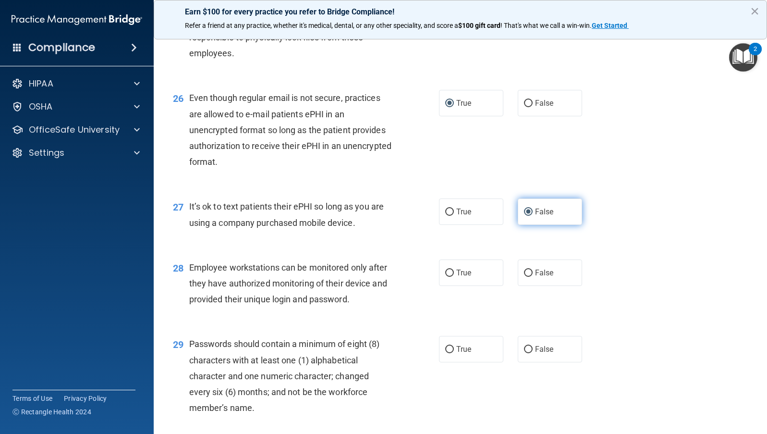
scroll to position [2162, 0]
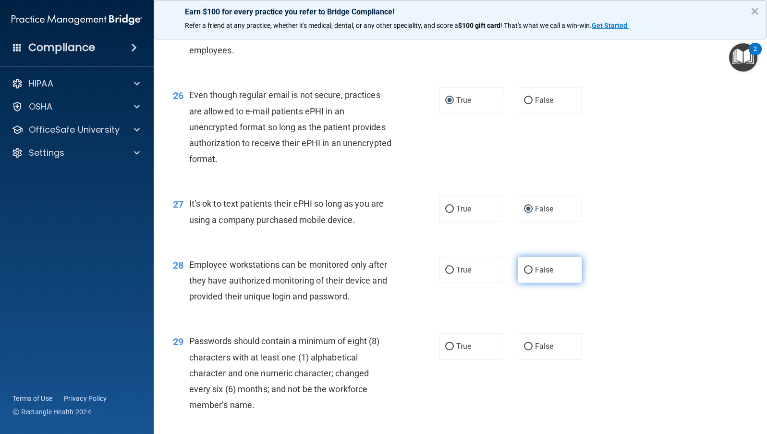
click at [527, 274] on input "False" at bounding box center [528, 270] width 9 height 7
radio input "true"
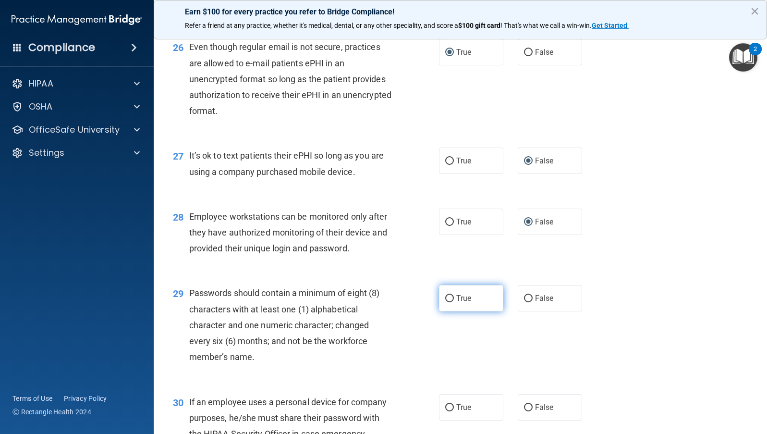
click at [445, 302] on input "True" at bounding box center [449, 298] width 9 height 7
radio input "true"
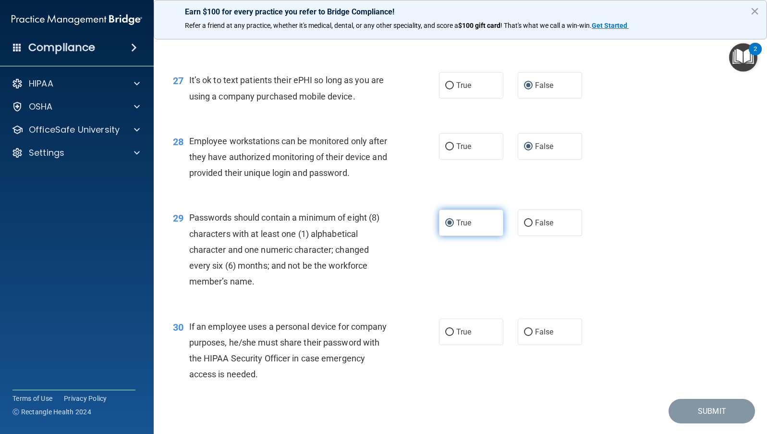
scroll to position [2306, 0]
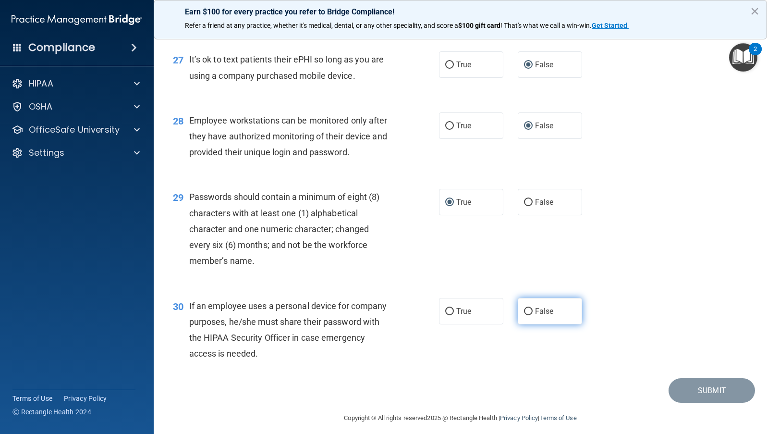
click at [524, 315] on input "False" at bounding box center [528, 311] width 9 height 7
radio input "true"
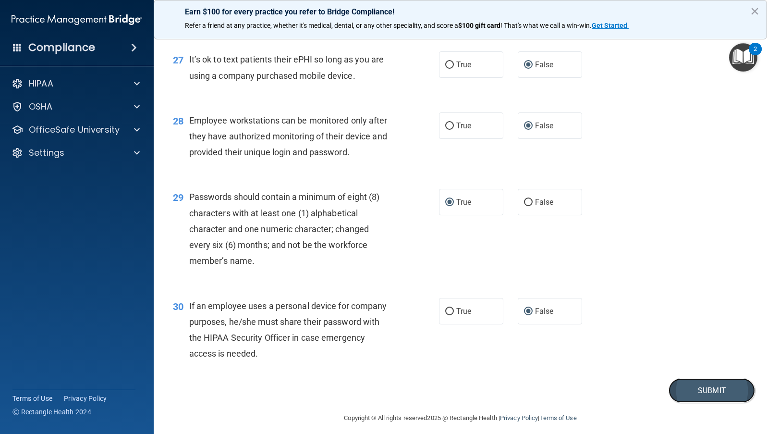
click at [701, 402] on button "Submit" at bounding box center [712, 390] width 86 height 25
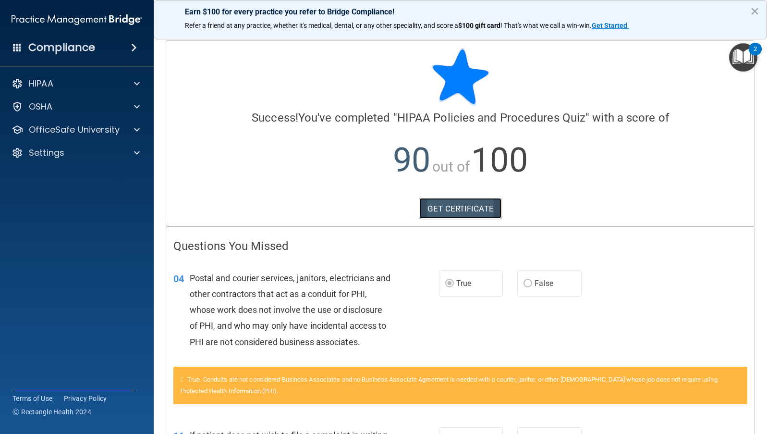
click at [466, 208] on link "GET CERTIFICATE" at bounding box center [460, 208] width 82 height 21
click at [55, 87] on div "HIPAA" at bounding box center [63, 84] width 119 height 12
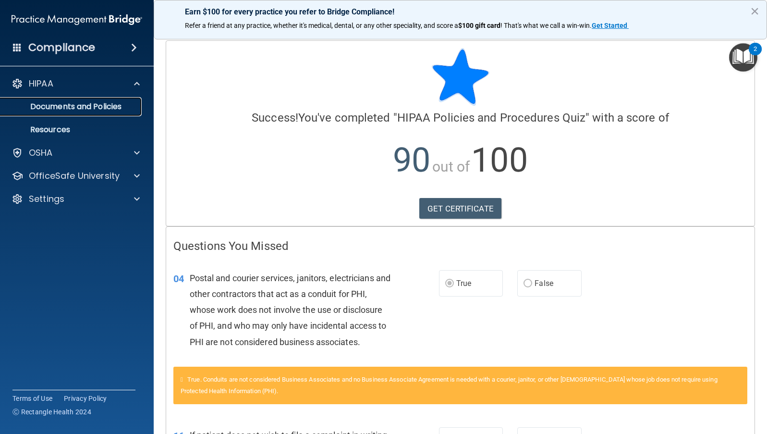
click at [64, 105] on p "Documents and Policies" at bounding box center [71, 107] width 131 height 10
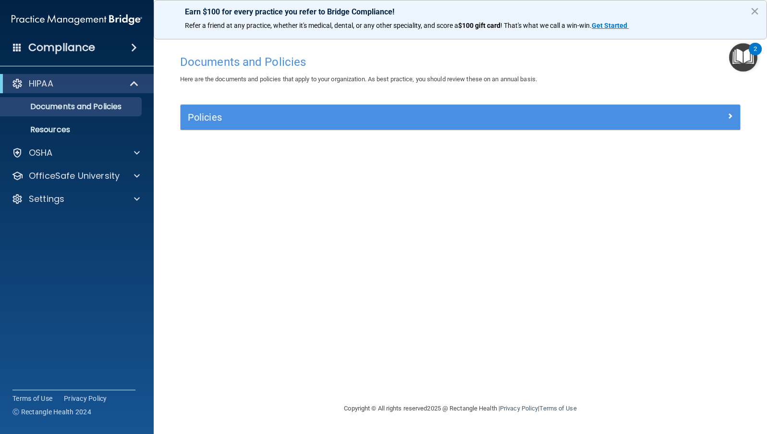
click at [738, 58] on img "Open Resource Center, 2 new notifications" at bounding box center [743, 57] width 28 height 28
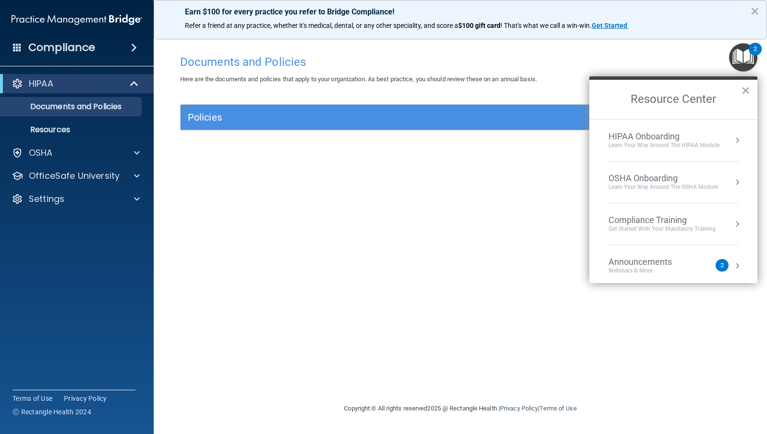
click at [712, 187] on div "Learn your way around the OSHA module" at bounding box center [664, 187] width 110 height 8
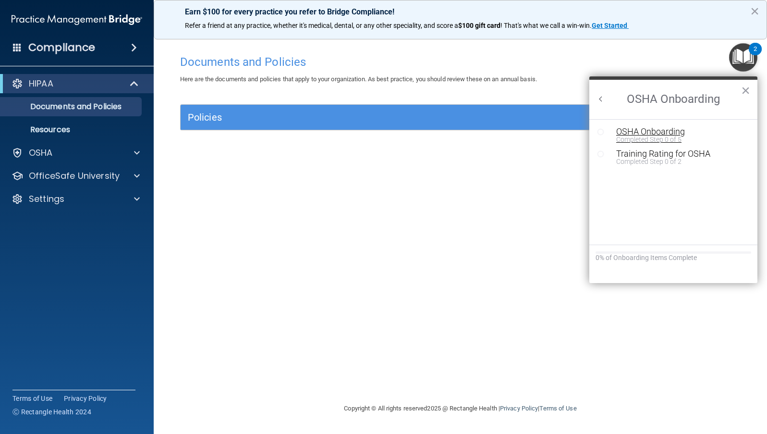
click at [647, 133] on div "OSHA Onboarding" at bounding box center [680, 131] width 129 height 9
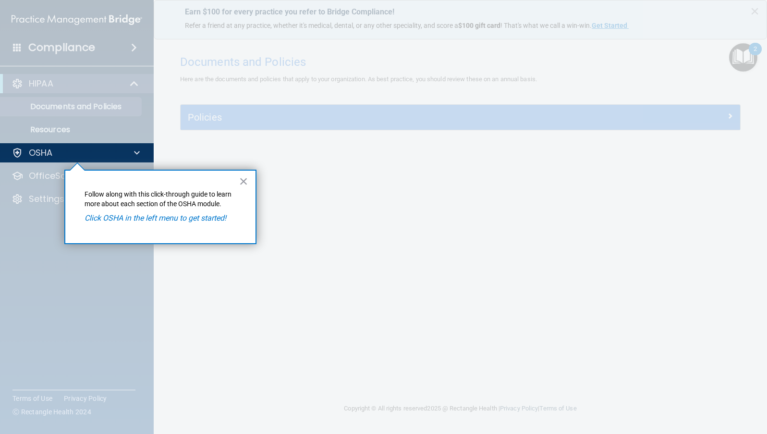
click at [243, 180] on button "×" at bounding box center [243, 180] width 9 height 15
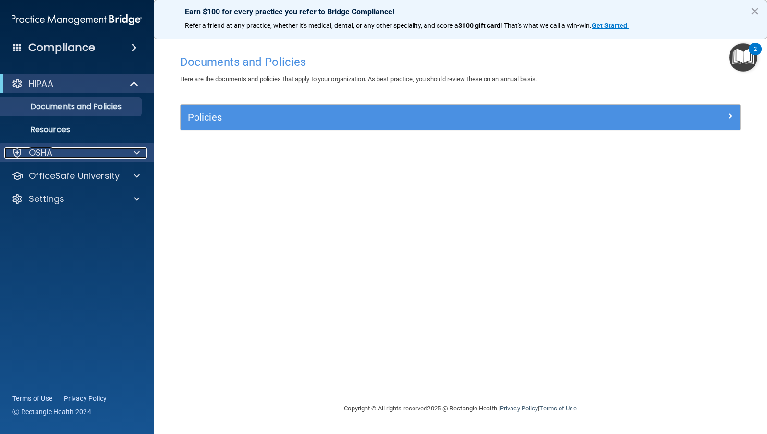
click at [39, 153] on p "OSHA" at bounding box center [41, 153] width 24 height 12
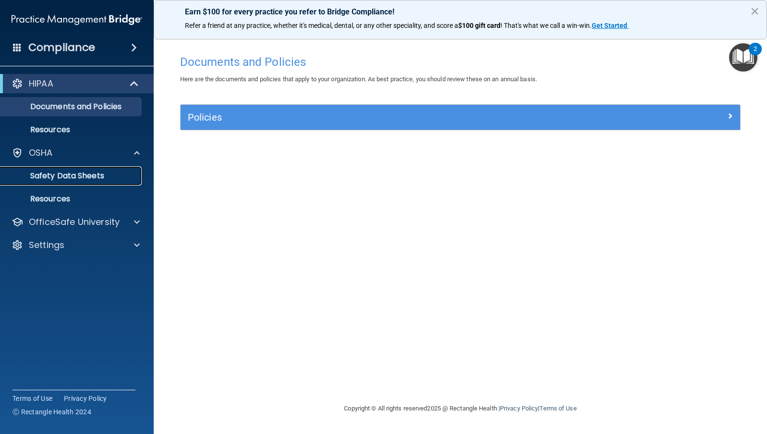
click at [57, 182] on link "Safety Data Sheets" at bounding box center [65, 175] width 151 height 19
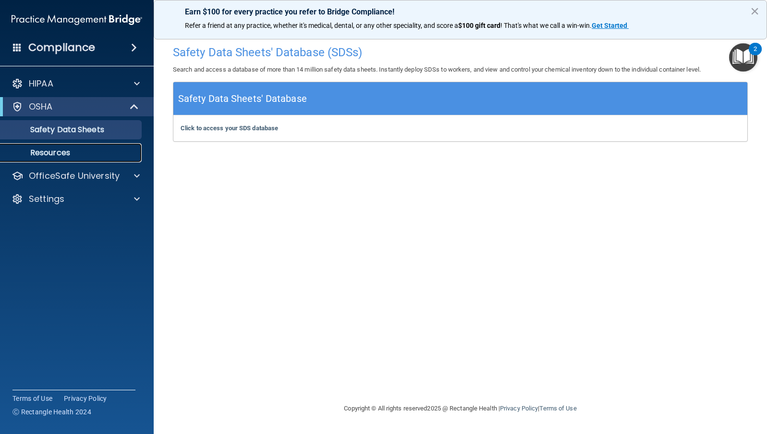
click at [78, 156] on p "Resources" at bounding box center [71, 153] width 131 height 10
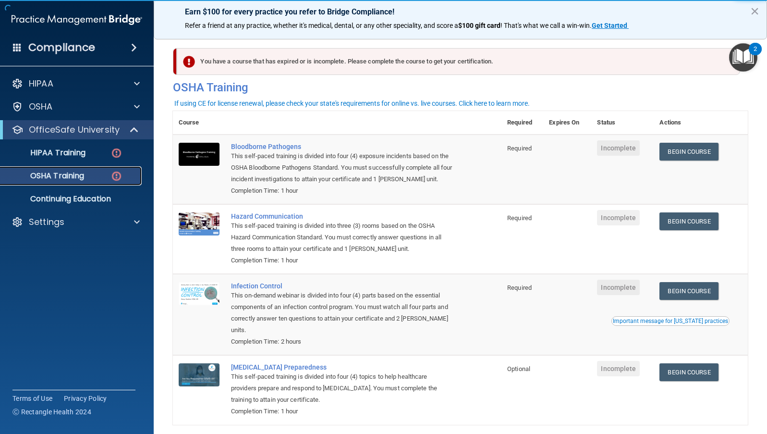
click at [88, 172] on div "OSHA Training" at bounding box center [71, 176] width 131 height 10
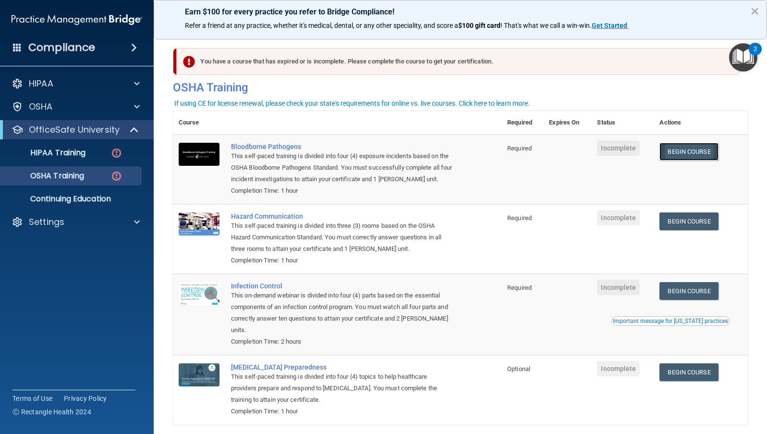
click at [694, 154] on link "Begin Course" at bounding box center [689, 152] width 59 height 18
